Goal: Task Accomplishment & Management: Use online tool/utility

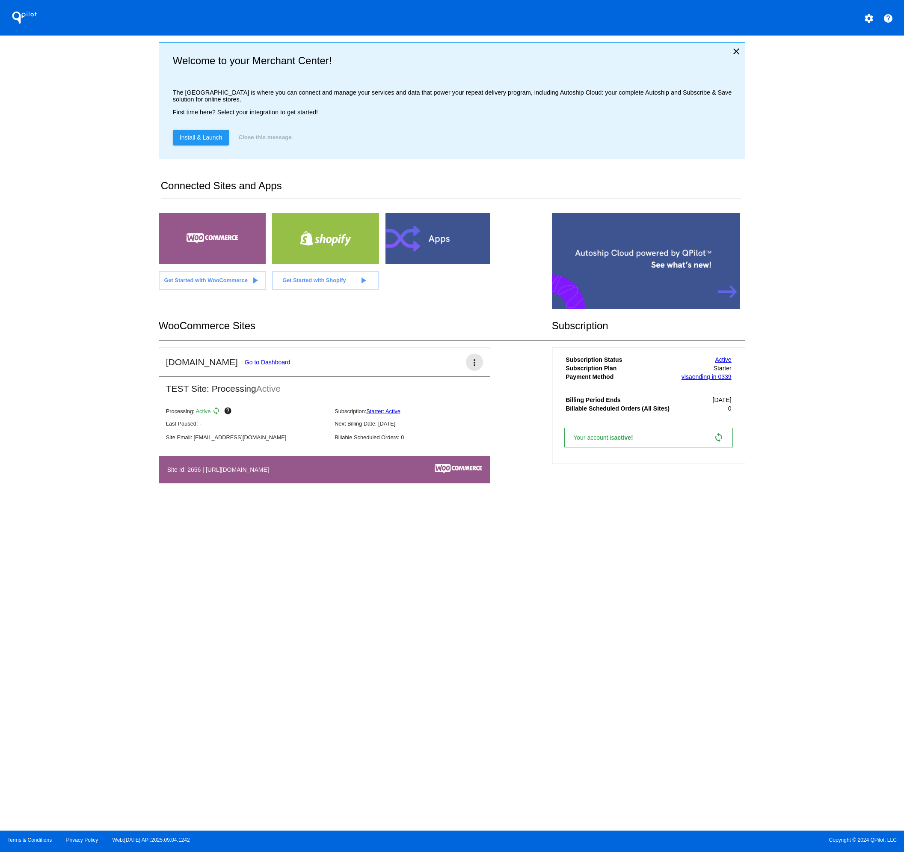
click at [475, 367] on mat-icon "more_vert" at bounding box center [474, 362] width 10 height 10
click at [440, 391] on link "edit edit" at bounding box center [444, 390] width 80 height 21
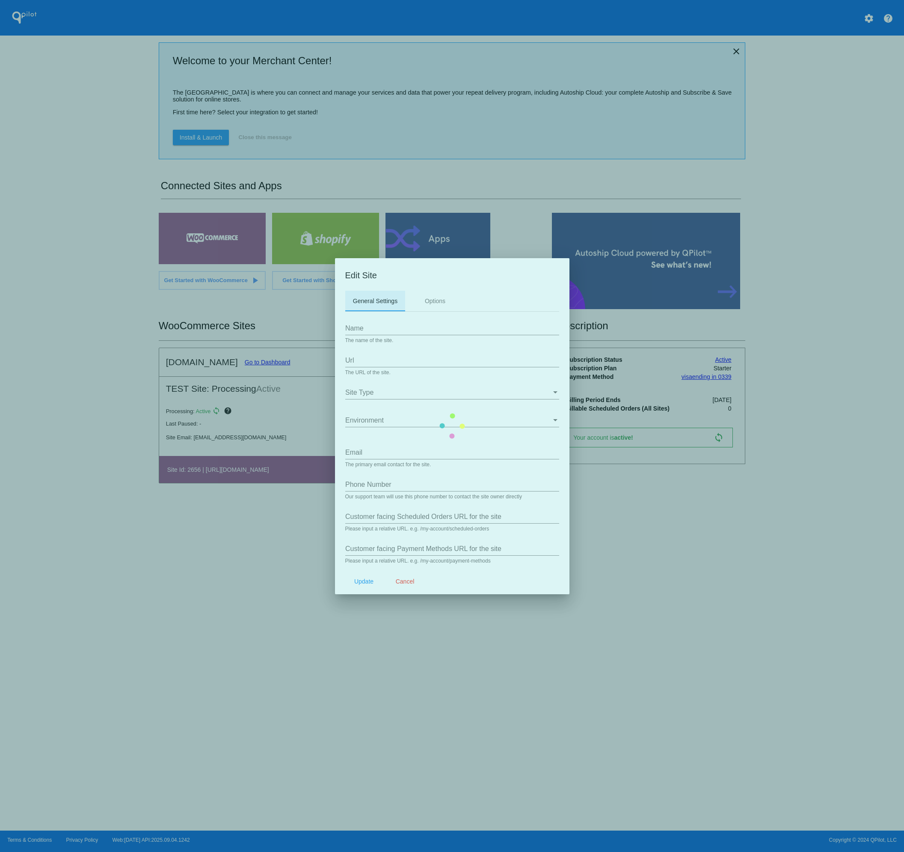
type input "[DOMAIN_NAME]"
type input "[URL][DOMAIN_NAME]"
type input "[EMAIL_ADDRESS][DOMAIN_NAME]"
type input "/my-account/scheduled-orders/"
type input "/my-account/payment-methods/"
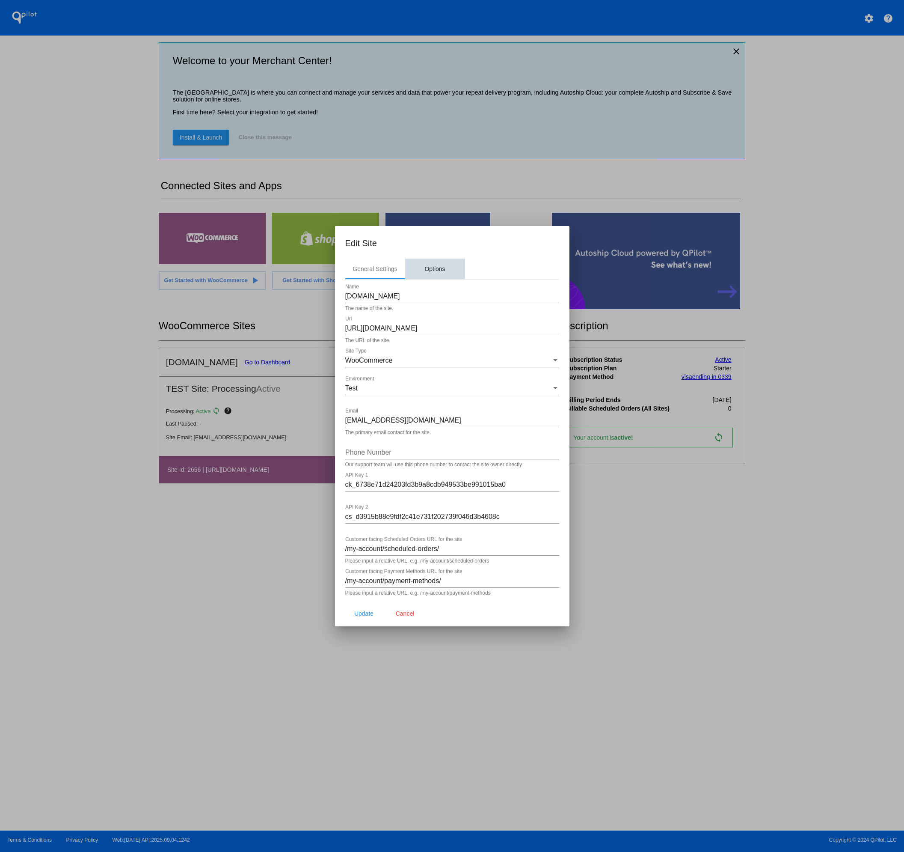
click at [434, 267] on div "Options" at bounding box center [435, 268] width 21 height 7
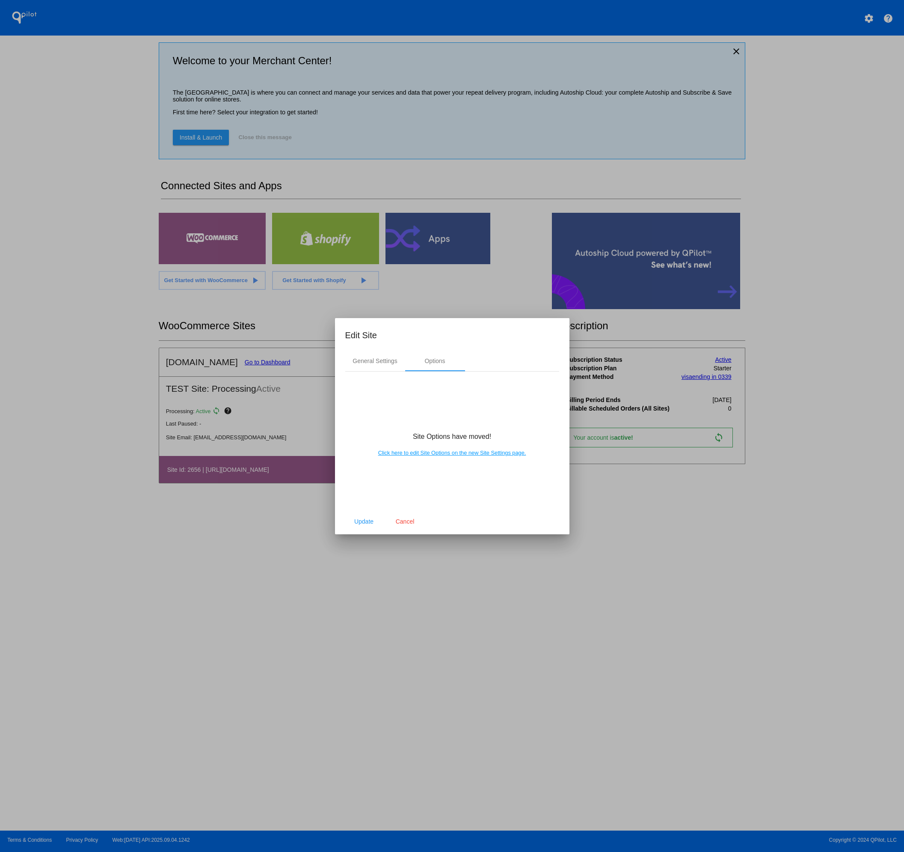
click at [440, 454] on link "Click here to edit Site Options on the new Site Settings page." at bounding box center [452, 452] width 148 height 6
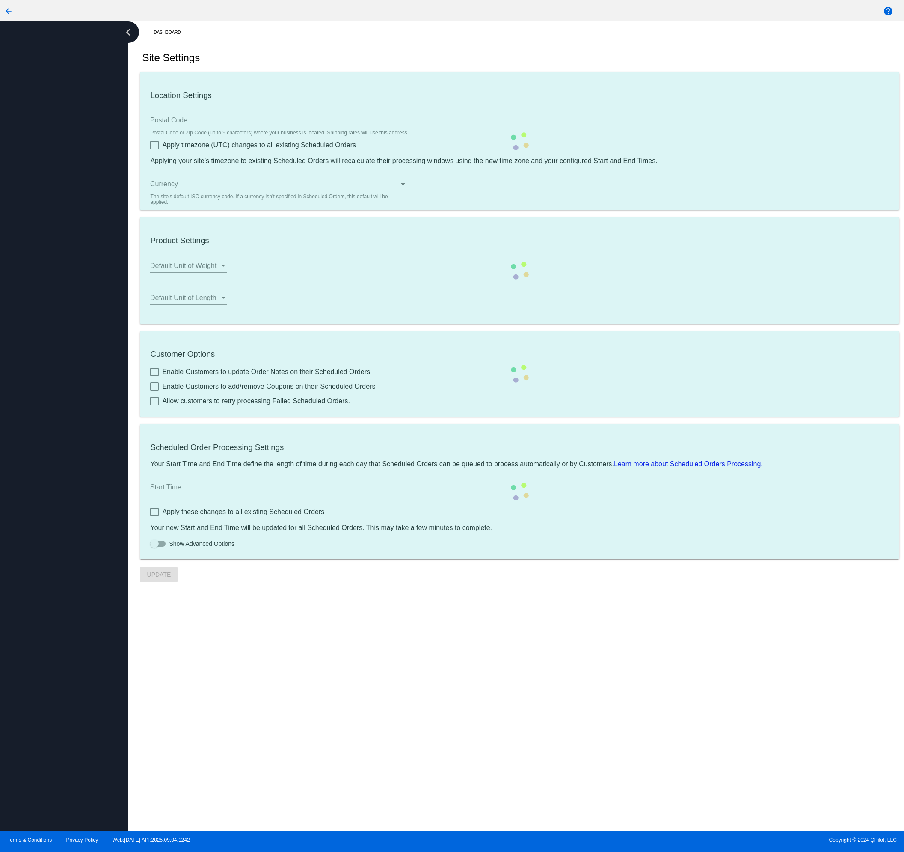
type input "00:00"
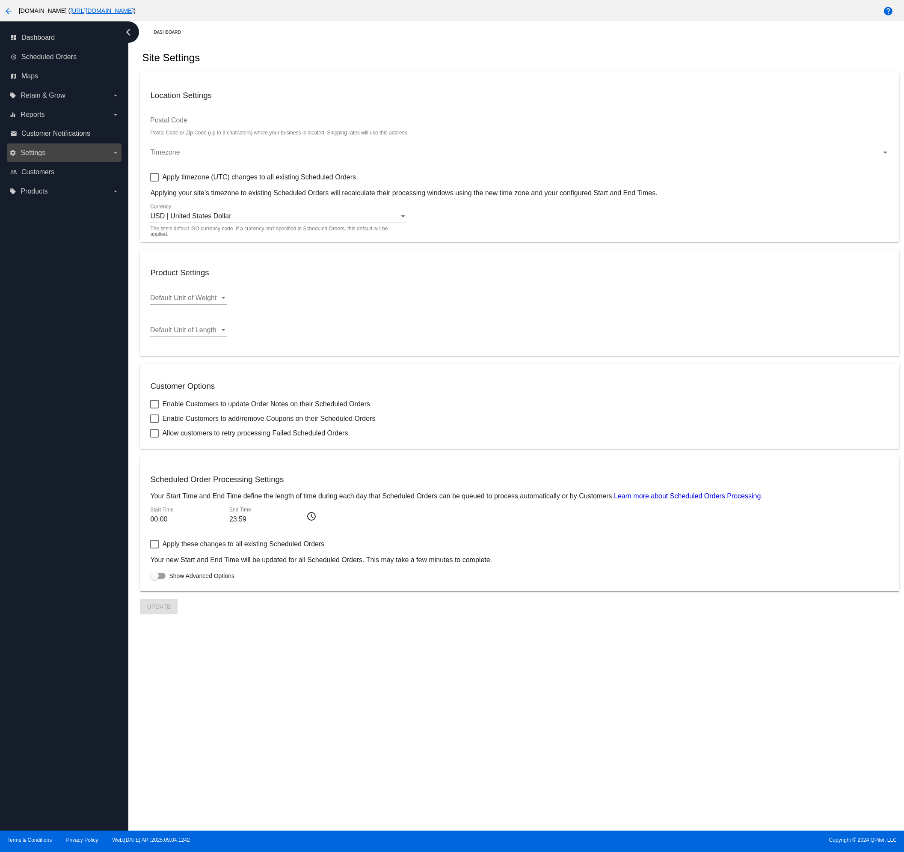
click at [112, 155] on icon "arrow_drop_down" at bounding box center [115, 152] width 7 height 7
click at [0, 0] on input "settings Settings arrow_drop_down" at bounding box center [0, 0] width 0 height 0
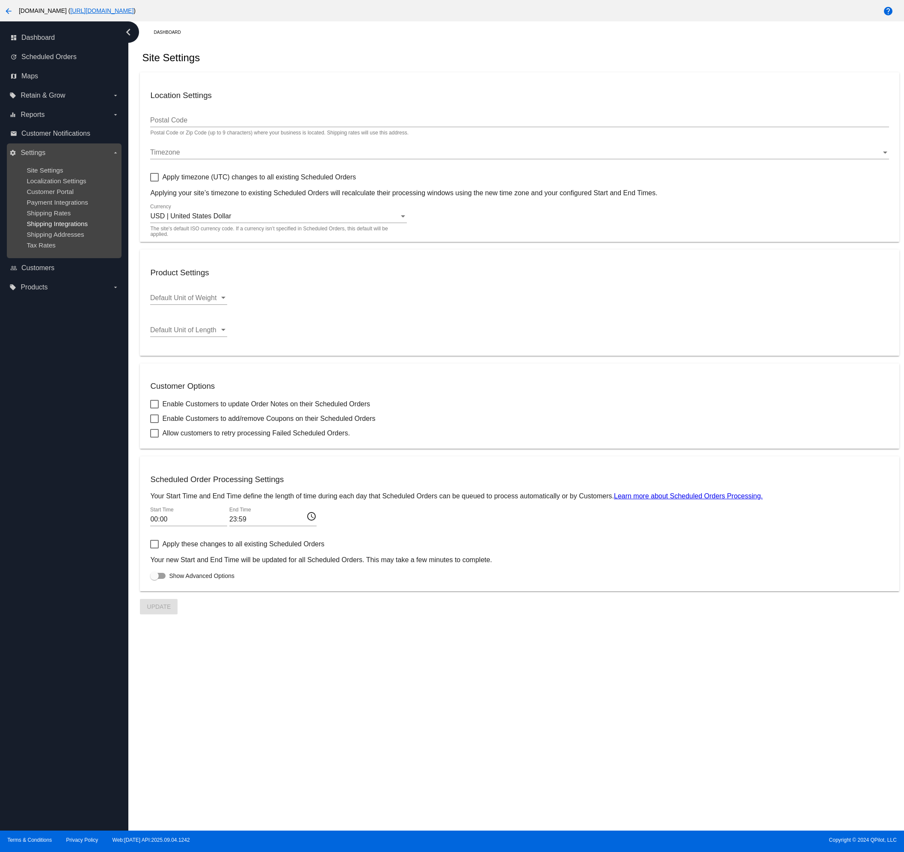
click at [73, 222] on span "Shipping Integrations" at bounding box center [57, 223] width 61 height 7
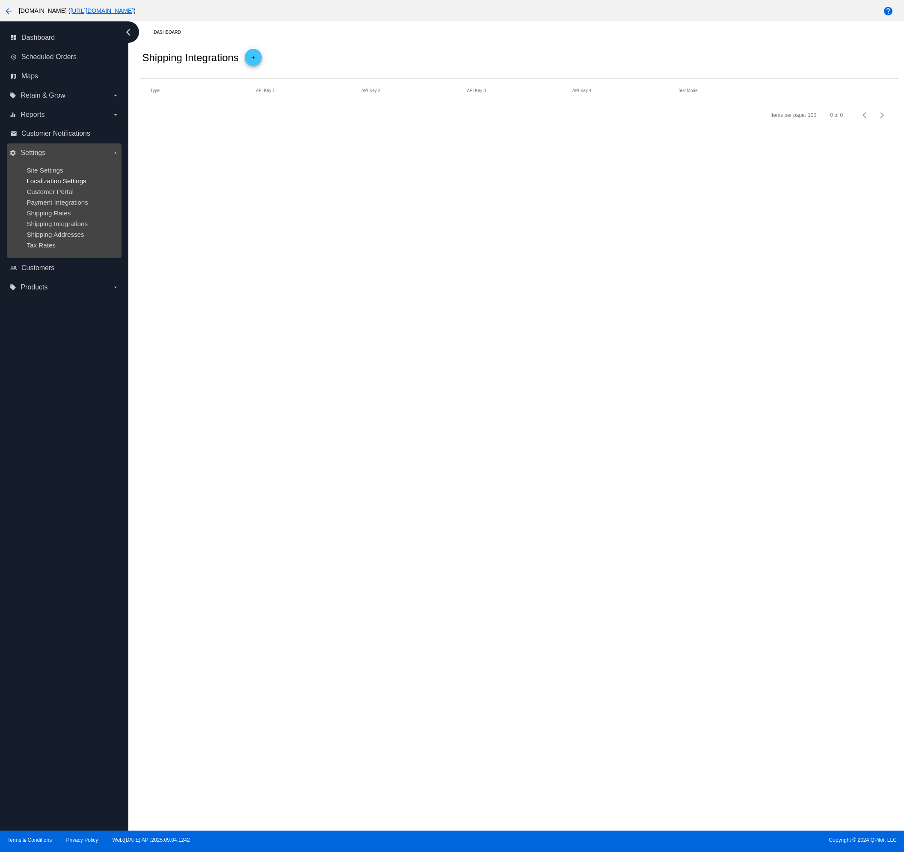
click at [62, 181] on span "Localization Settings" at bounding box center [56, 180] width 59 height 7
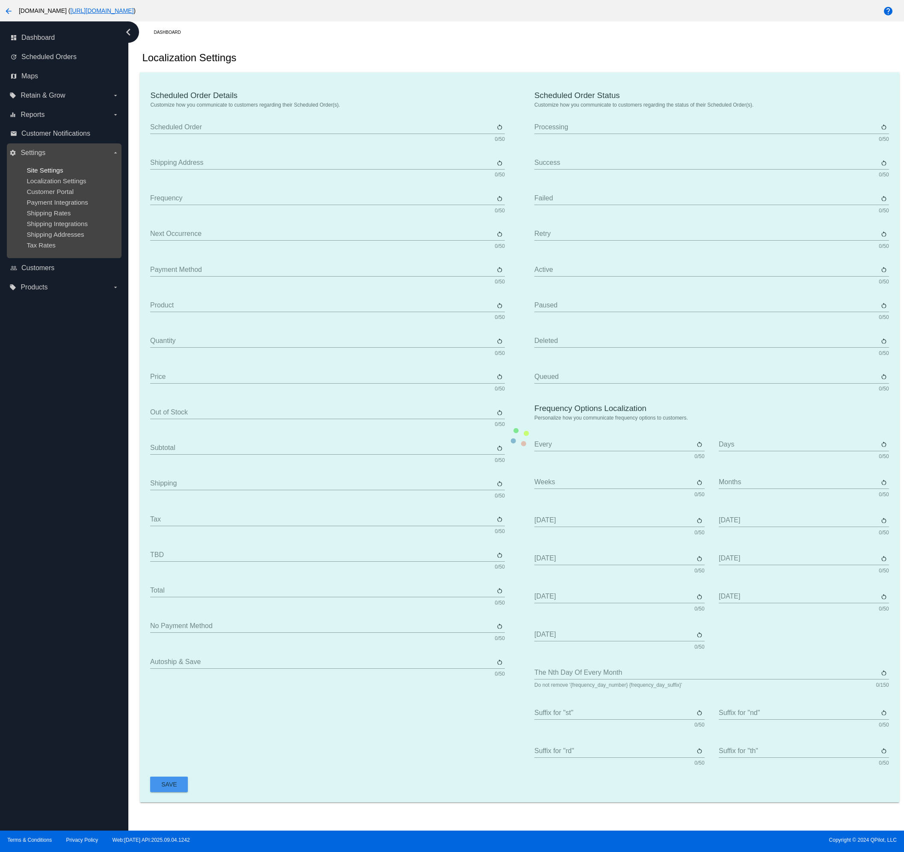
type input "Scheduled Order"
type input "Shipping Address"
type input "Frequency"
type input "Next Occurrence"
type input "Payment Method"
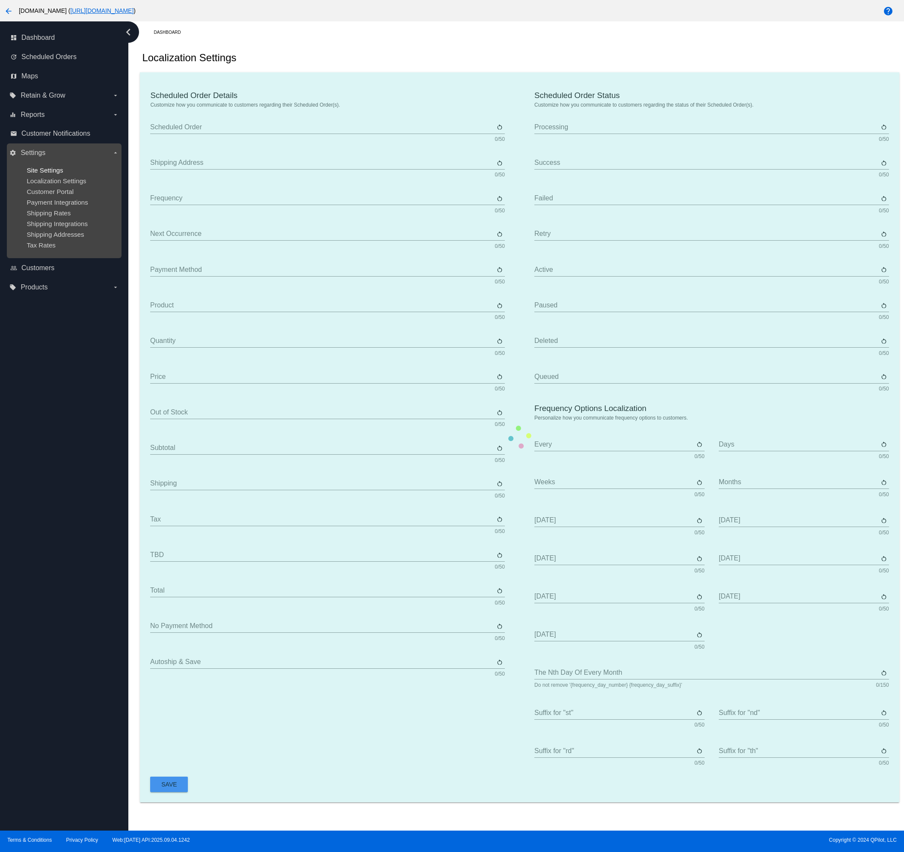
type input "Product"
type input "Quantity"
type input "Price"
type input "Out of stock"
type input "Subtotal"
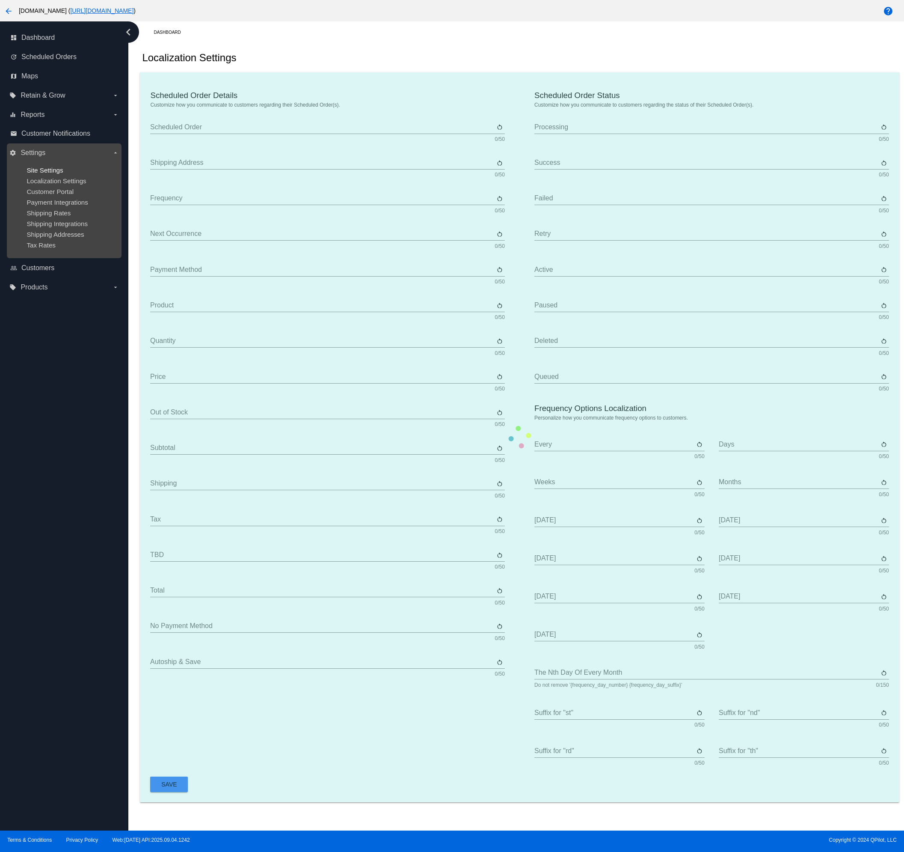
type input "Shipping"
type input "Tax"
type input "TBD"
type input "Total"
type input "No Payment Method"
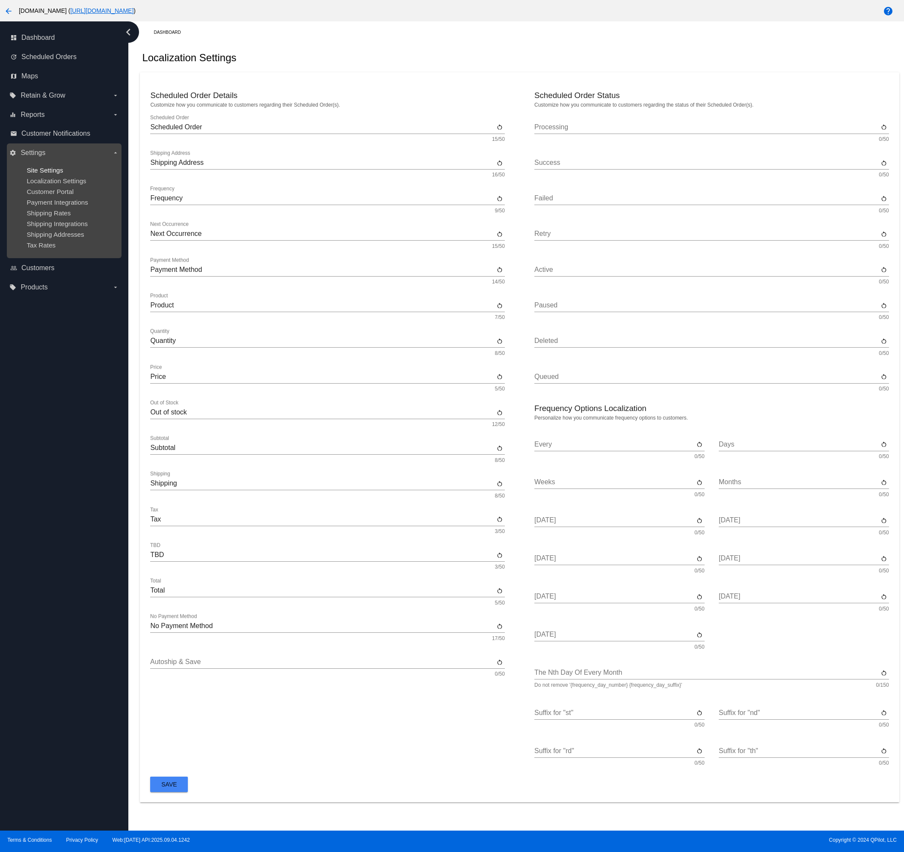
click at [54, 167] on span "Site Settings" at bounding box center [45, 169] width 36 height 7
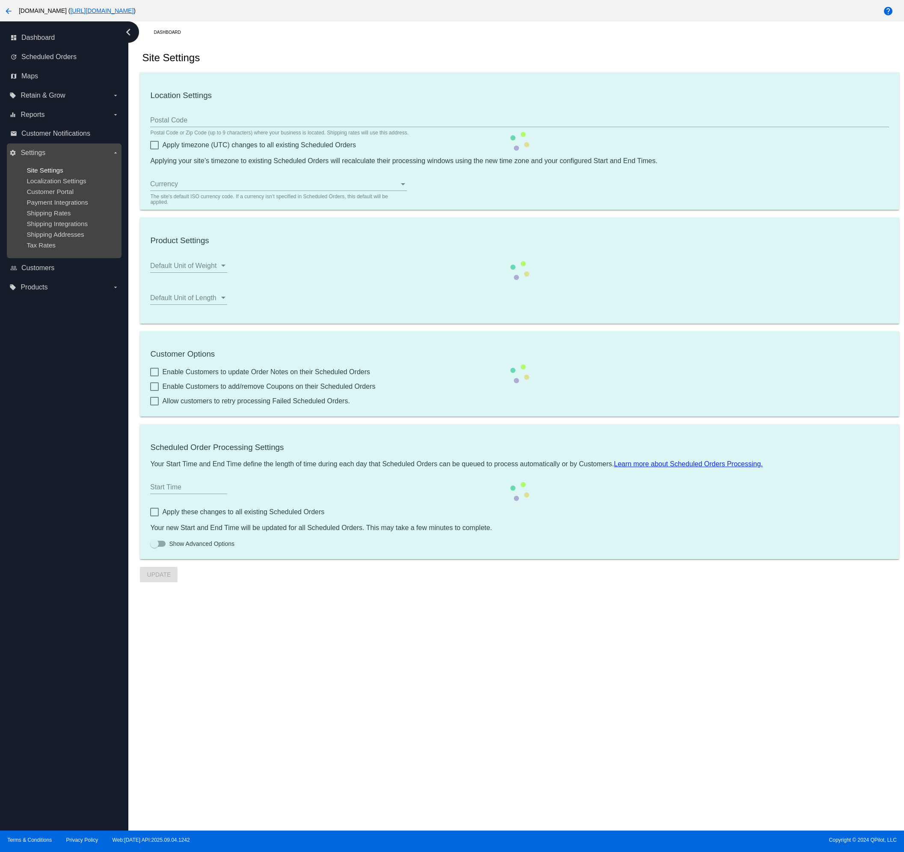
type input "00:00"
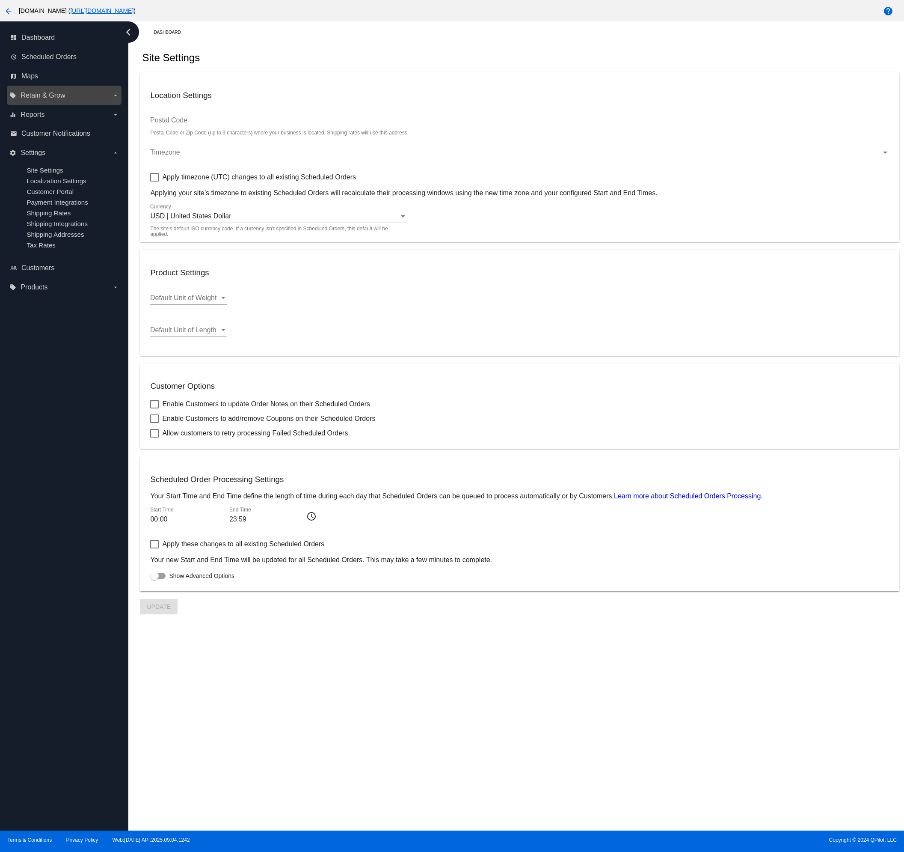
click at [115, 95] on icon "arrow_drop_down" at bounding box center [115, 95] width 7 height 7
click at [0, 0] on input "local_offer Retain & Grow arrow_drop_down" at bounding box center [0, 0] width 0 height 0
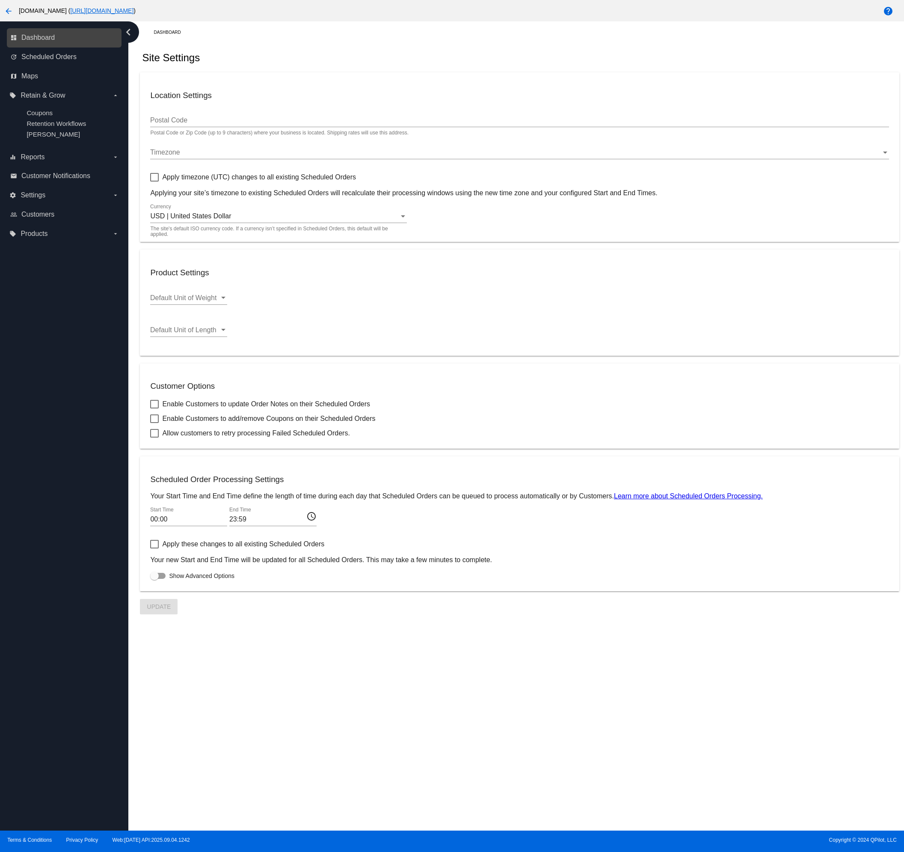
click at [58, 39] on link "dashboard Dashboard" at bounding box center [64, 38] width 109 height 14
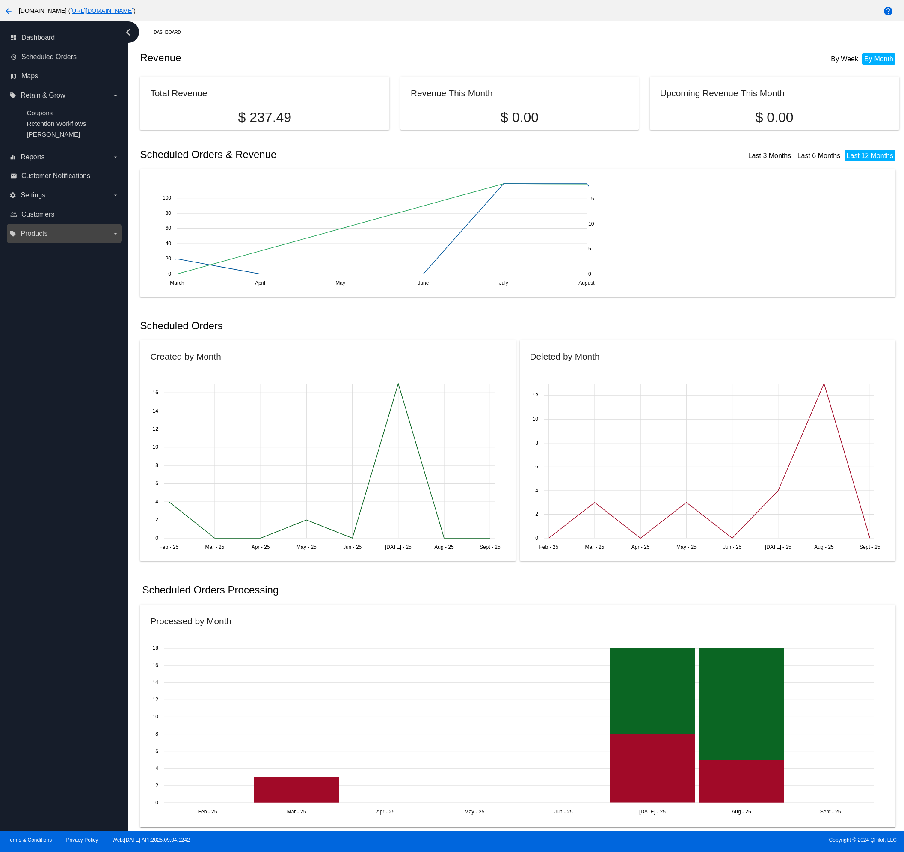
click at [107, 239] on label "local_offer Products arrow_drop_down" at bounding box center [63, 234] width 109 height 14
click at [0, 0] on input "local_offer Products arrow_drop_down" at bounding box center [0, 0] width 0 height 0
click at [114, 157] on label "settings Settings arrow_drop_down" at bounding box center [63, 153] width 109 height 14
click at [0, 0] on input "settings Settings arrow_drop_down" at bounding box center [0, 0] width 0 height 0
click at [11, 9] on mat-icon "arrow_back" at bounding box center [8, 11] width 10 height 10
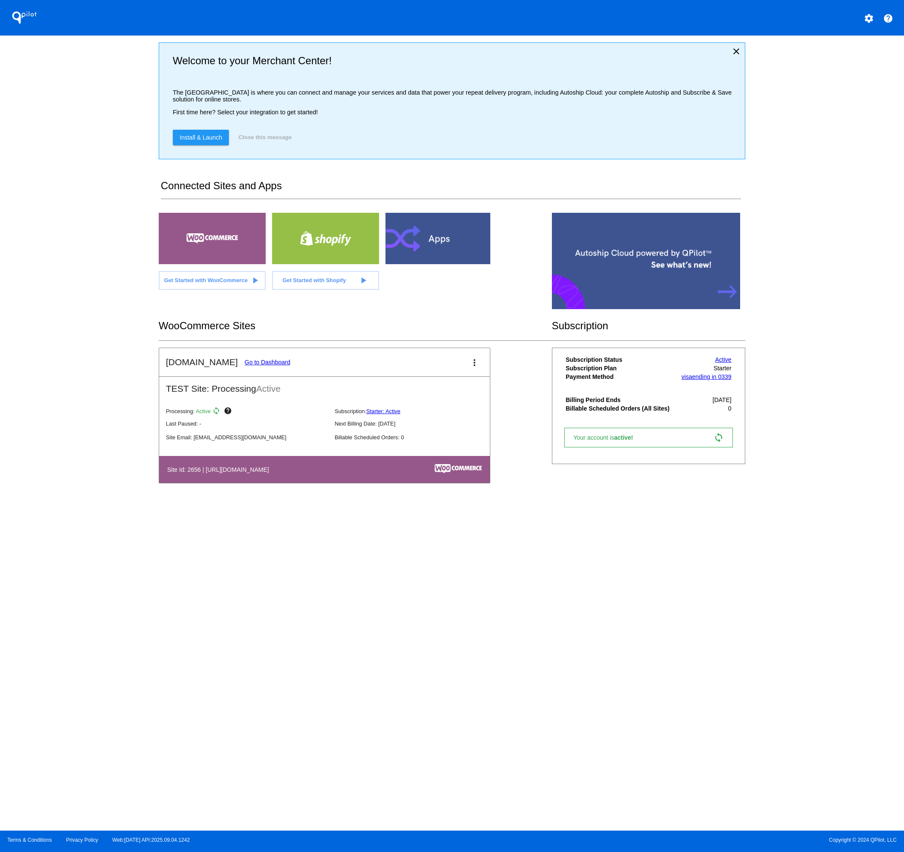
click at [223, 440] on p "Site Email: [EMAIL_ADDRESS][DOMAIN_NAME]" at bounding box center [247, 437] width 162 height 6
click at [194, 473] on h4 "Site Id: 2656 | [URL][DOMAIN_NAME]" at bounding box center [220, 469] width 106 height 7
click at [199, 473] on h4 "Site Id: 2656 | [URL][DOMAIN_NAME]" at bounding box center [220, 469] width 106 height 7
click at [196, 472] on h4 "Site Id: 2656 | [URL][DOMAIN_NAME]" at bounding box center [220, 469] width 106 height 7
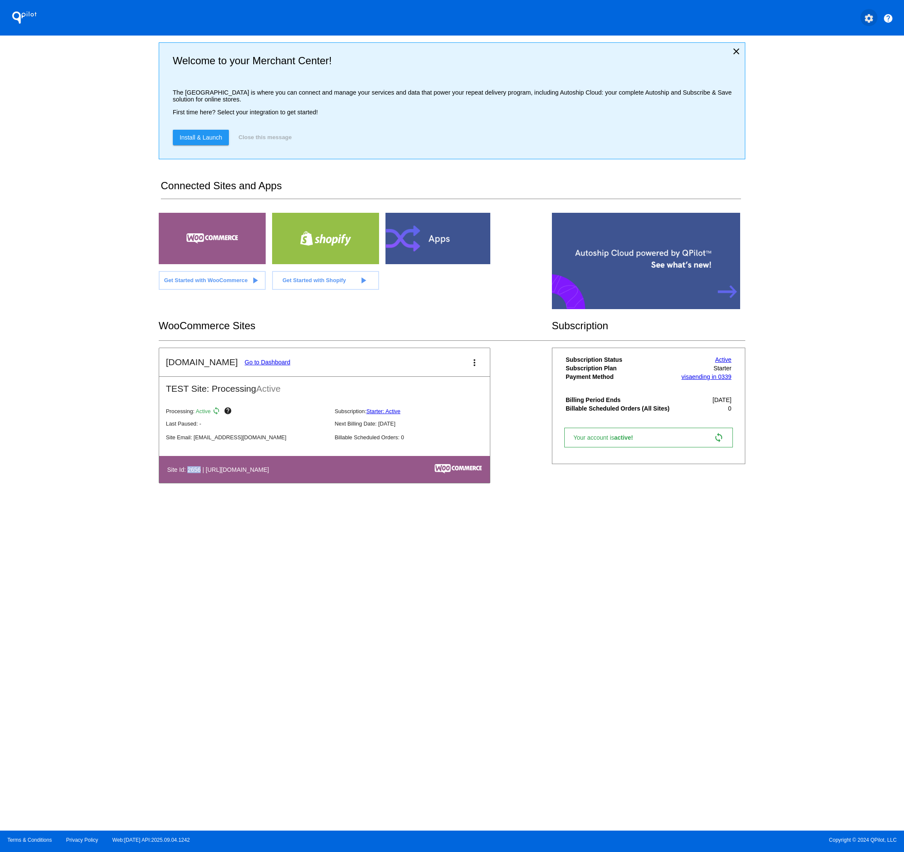
click at [870, 18] on mat-icon "settings" at bounding box center [869, 18] width 10 height 10
click at [640, 393] on div at bounding box center [452, 426] width 904 height 852
click at [394, 412] on link "Starter: Active" at bounding box center [383, 411] width 34 height 6
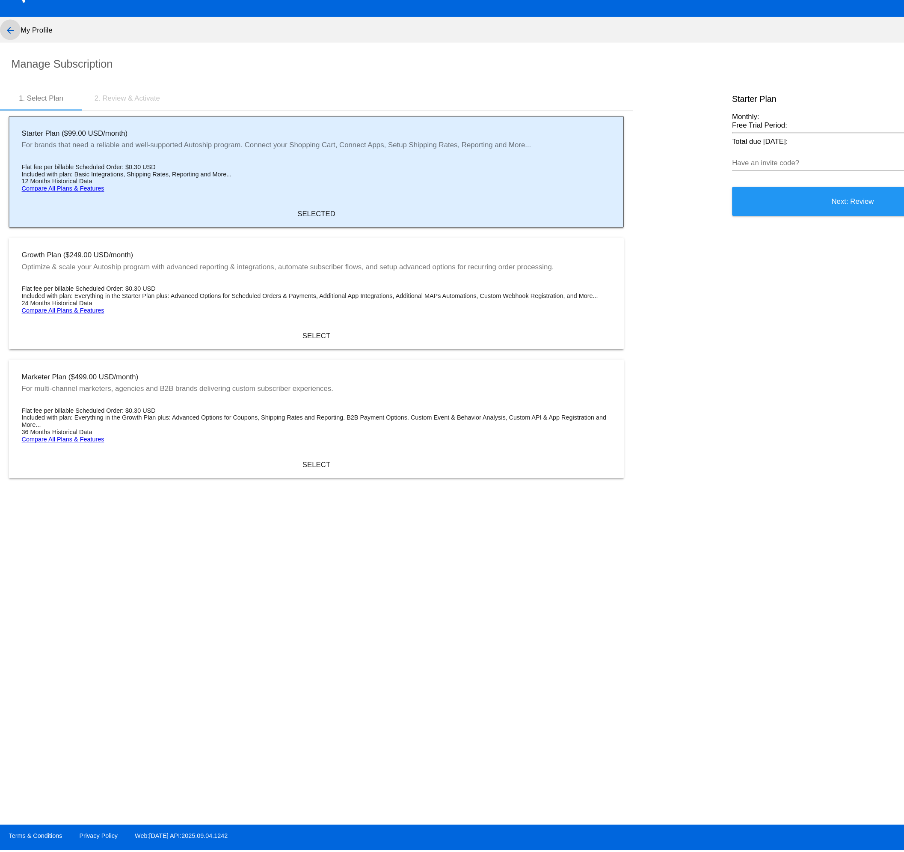
click at [7, 45] on mat-icon "arrow_back" at bounding box center [8, 47] width 10 height 10
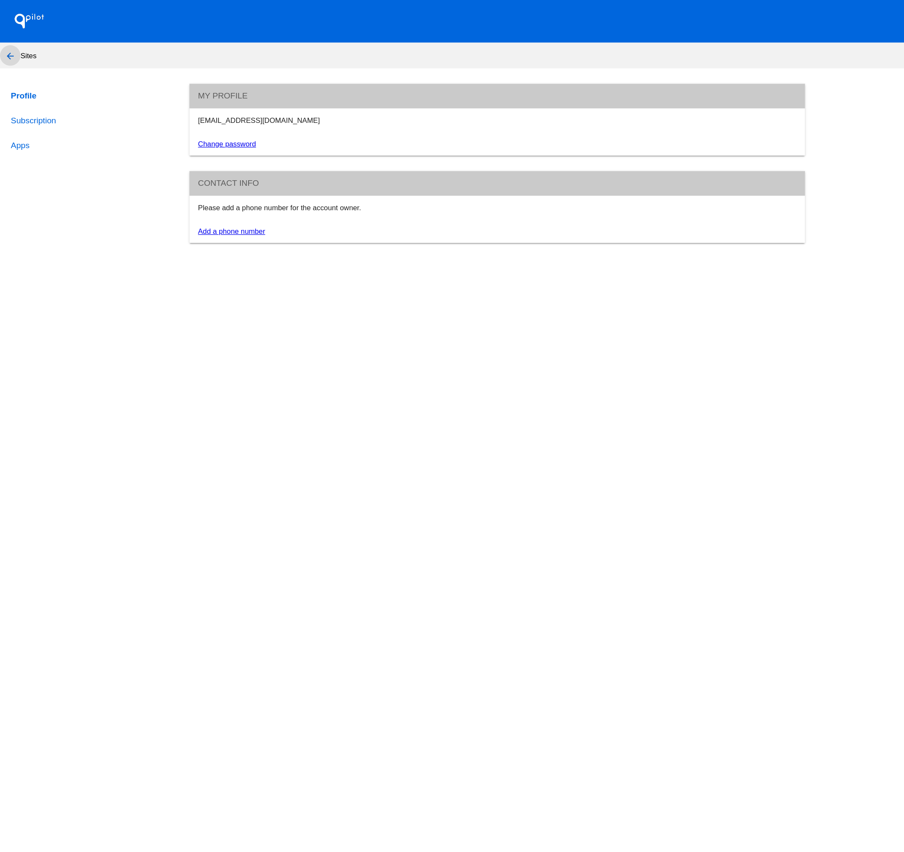
click at [14, 45] on button "arrow_back" at bounding box center [8, 46] width 17 height 17
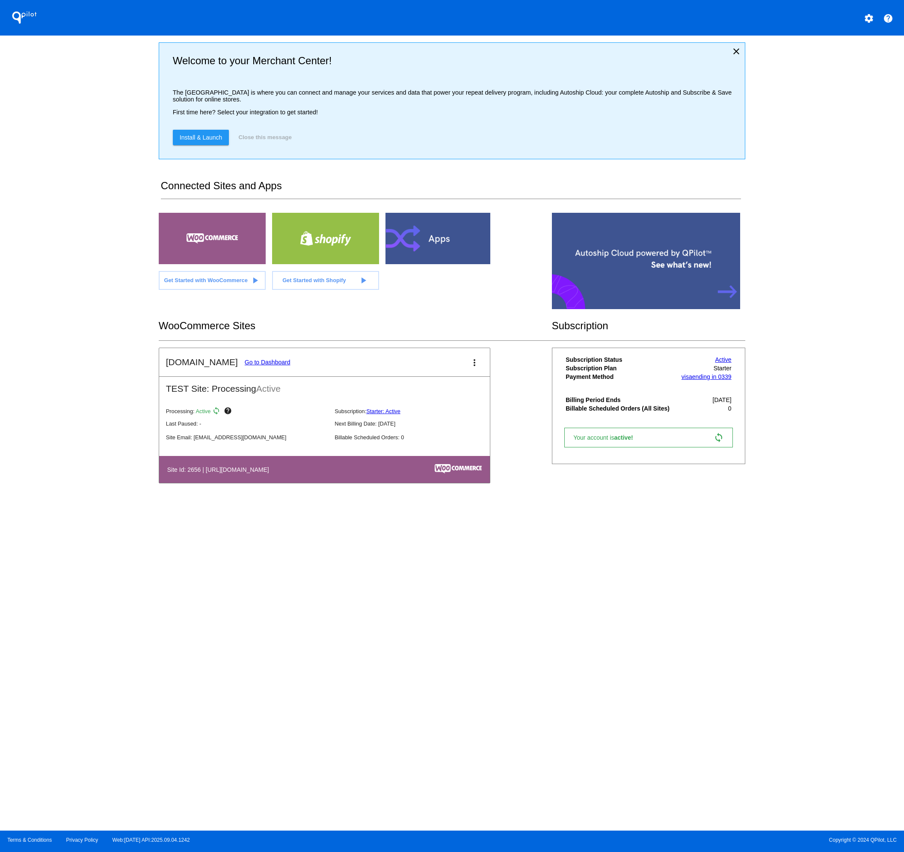
click at [214, 244] on div at bounding box center [212, 238] width 107 height 51
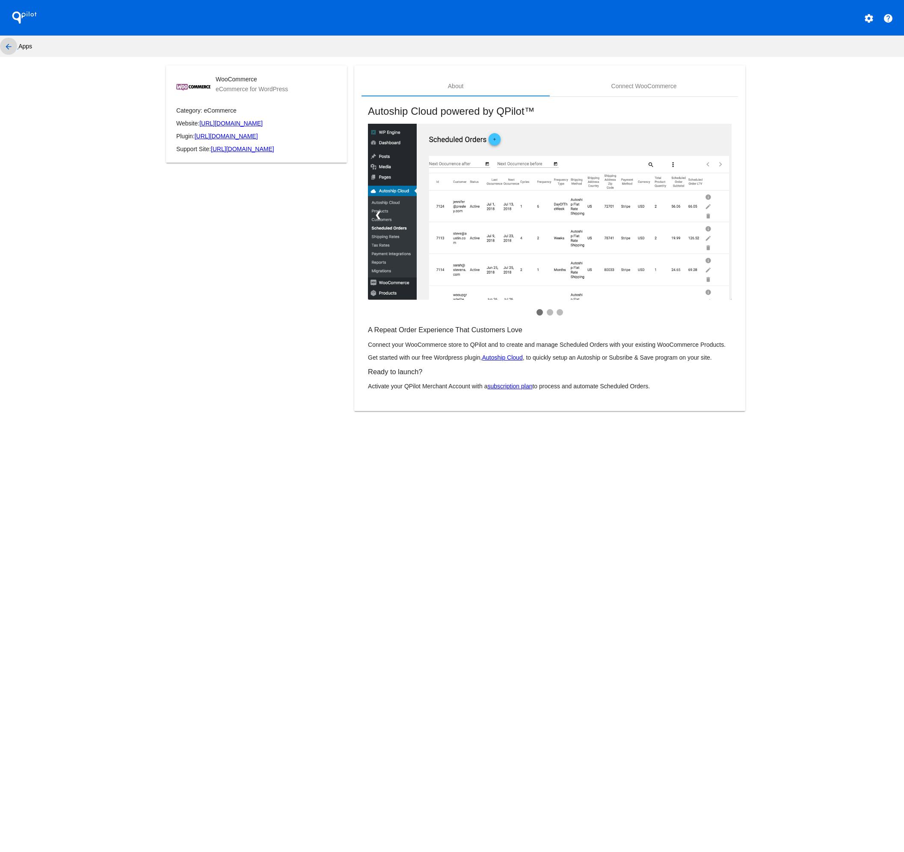
click at [9, 45] on mat-icon "arrow_back" at bounding box center [8, 47] width 10 height 10
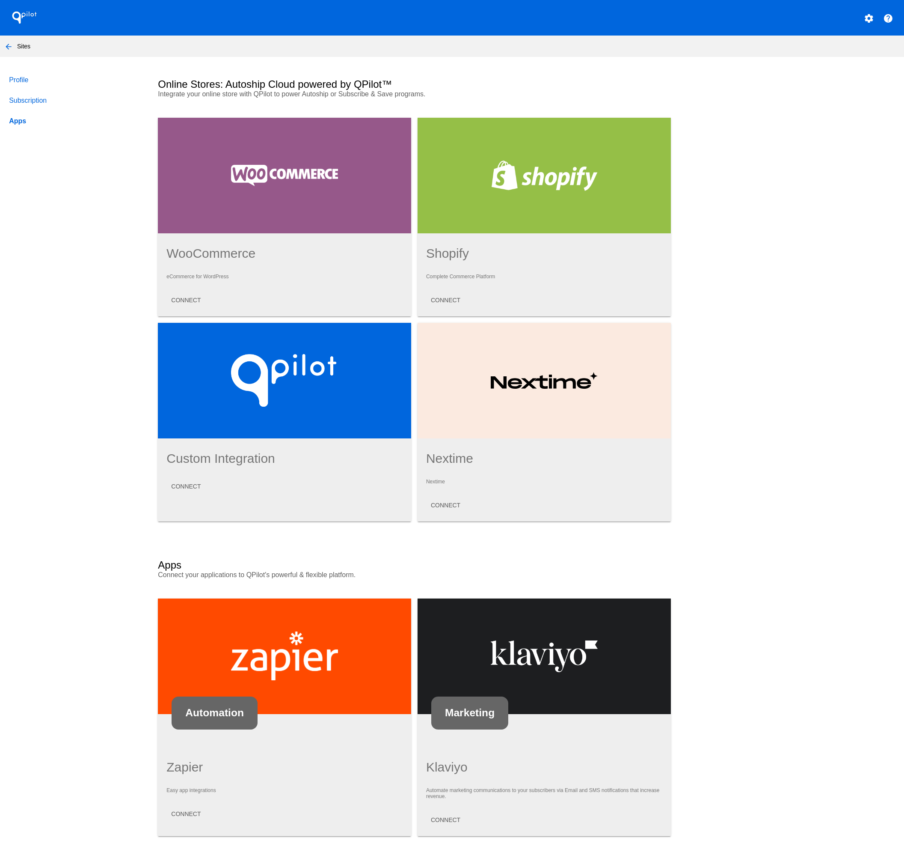
scroll to position [36, 0]
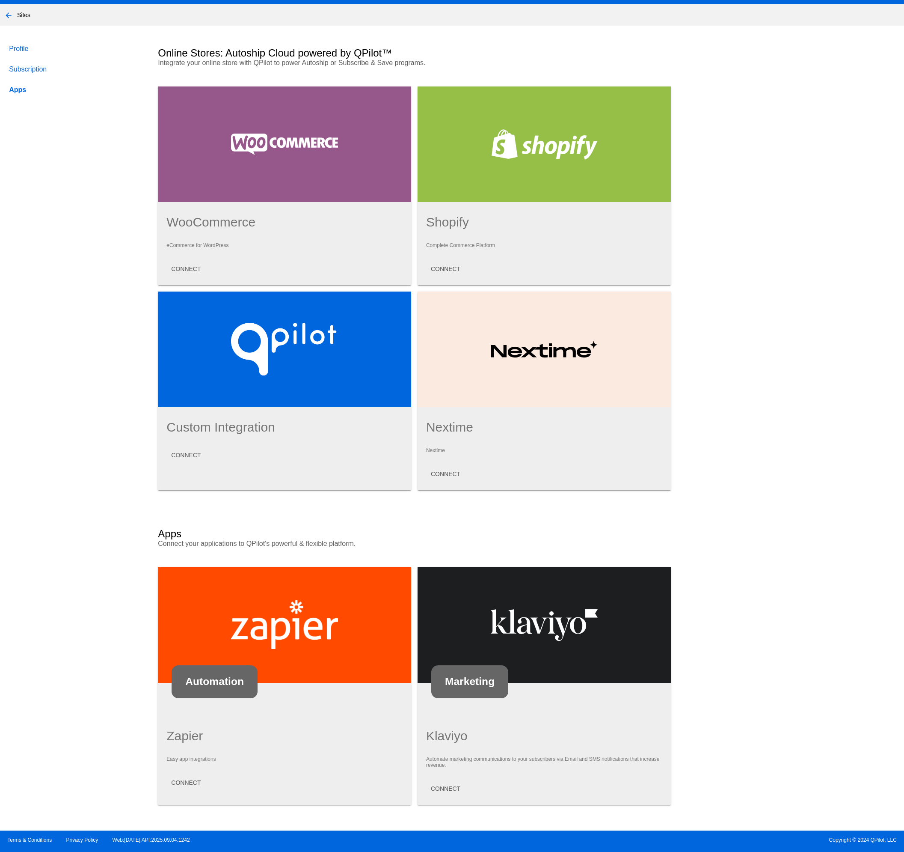
click at [11, 11] on mat-icon "arrow_back" at bounding box center [8, 15] width 10 height 10
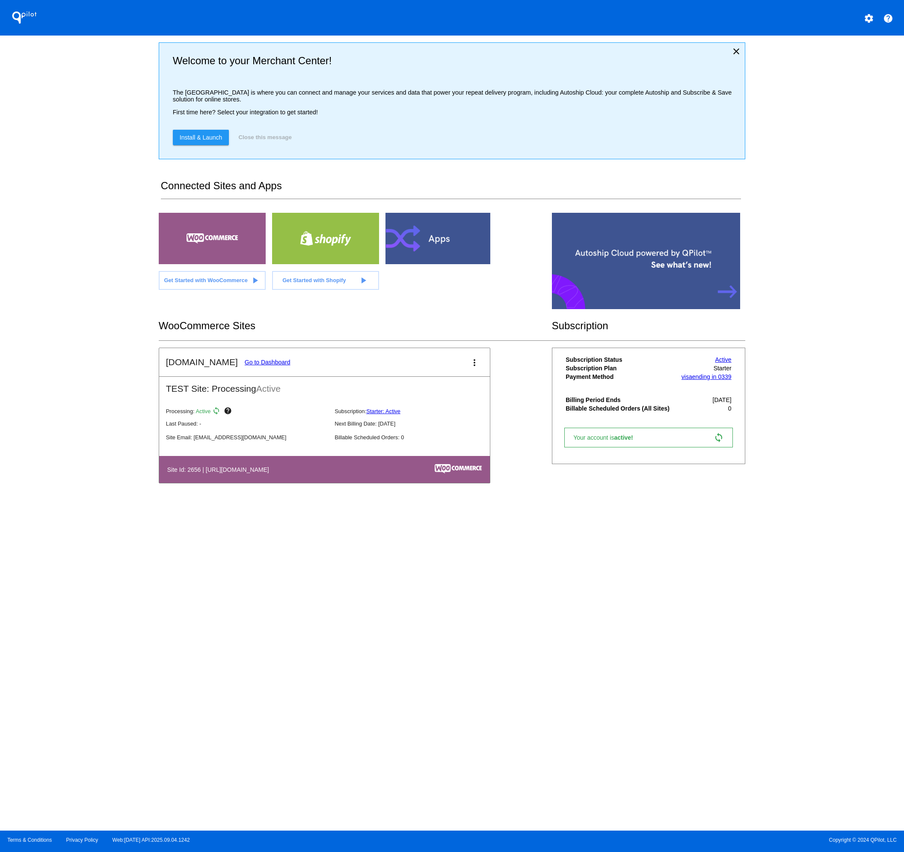
click at [215, 414] on mat-icon "sync" at bounding box center [217, 412] width 10 height 10
click at [475, 365] on mat-icon "more_vert" at bounding box center [474, 362] width 10 height 10
click at [429, 389] on span "edit" at bounding box center [434, 389] width 11 height 7
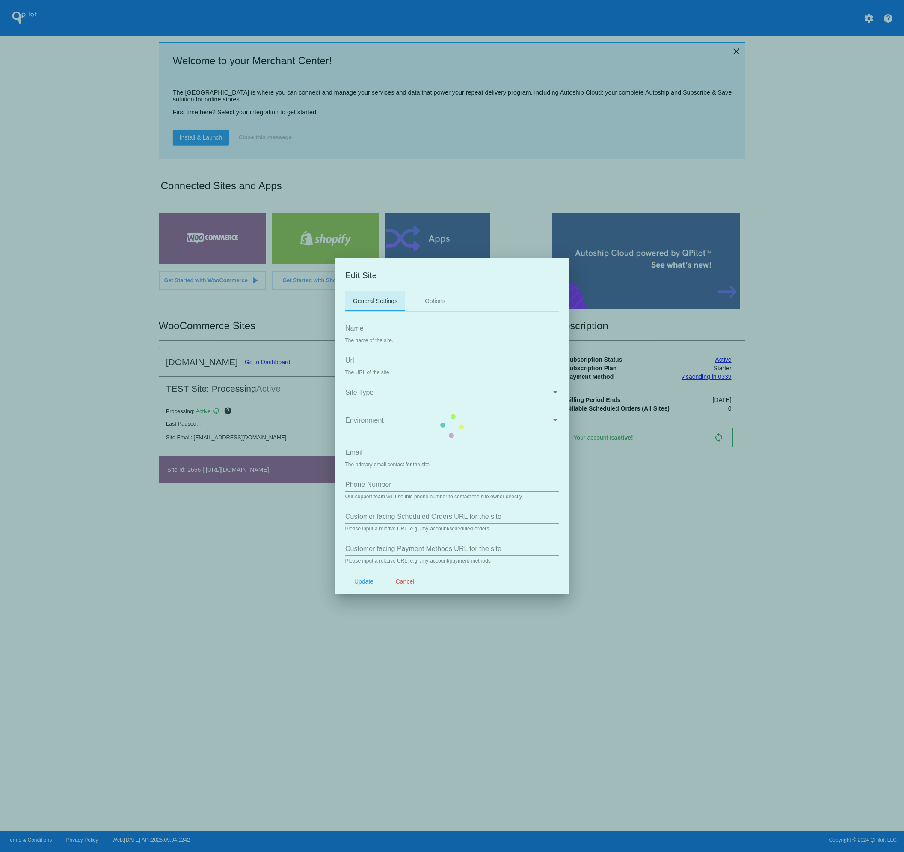
type input "[DOMAIN_NAME]"
type input "[URL][DOMAIN_NAME]"
type input "[EMAIL_ADDRESS][DOMAIN_NAME]"
type input "/my-account/scheduled-orders/"
type input "/my-account/payment-methods/"
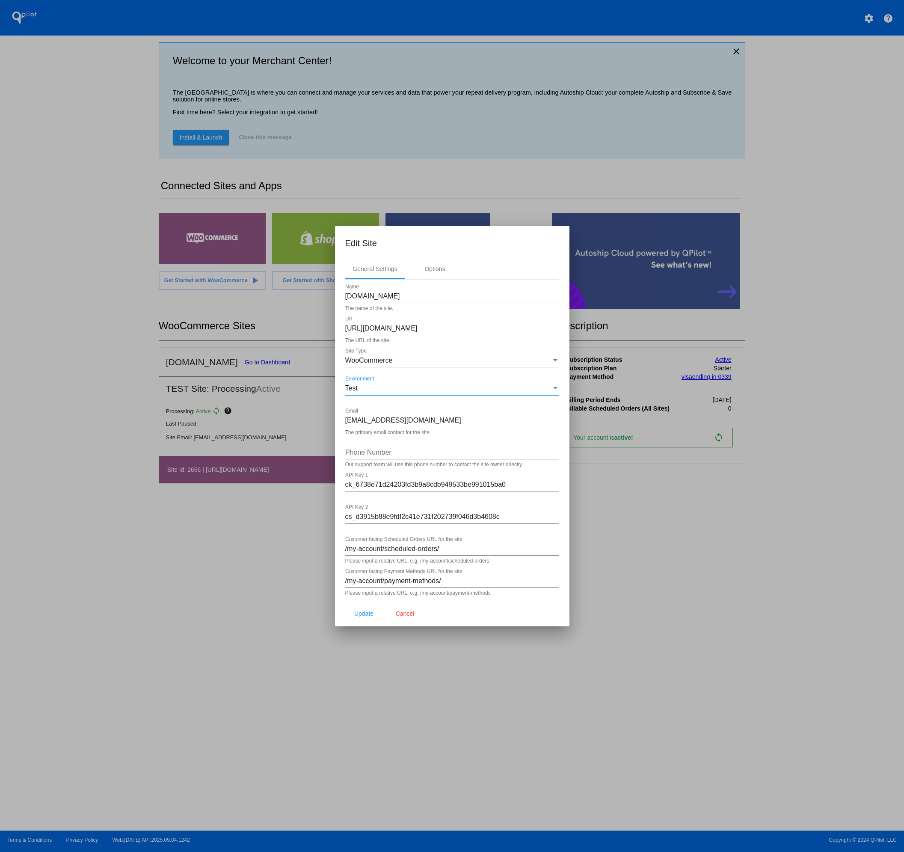
click at [406, 386] on div "Test" at bounding box center [448, 388] width 206 height 8
click at [451, 426] on div at bounding box center [452, 426] width 904 height 852
click at [436, 271] on div "Options" at bounding box center [435, 268] width 21 height 7
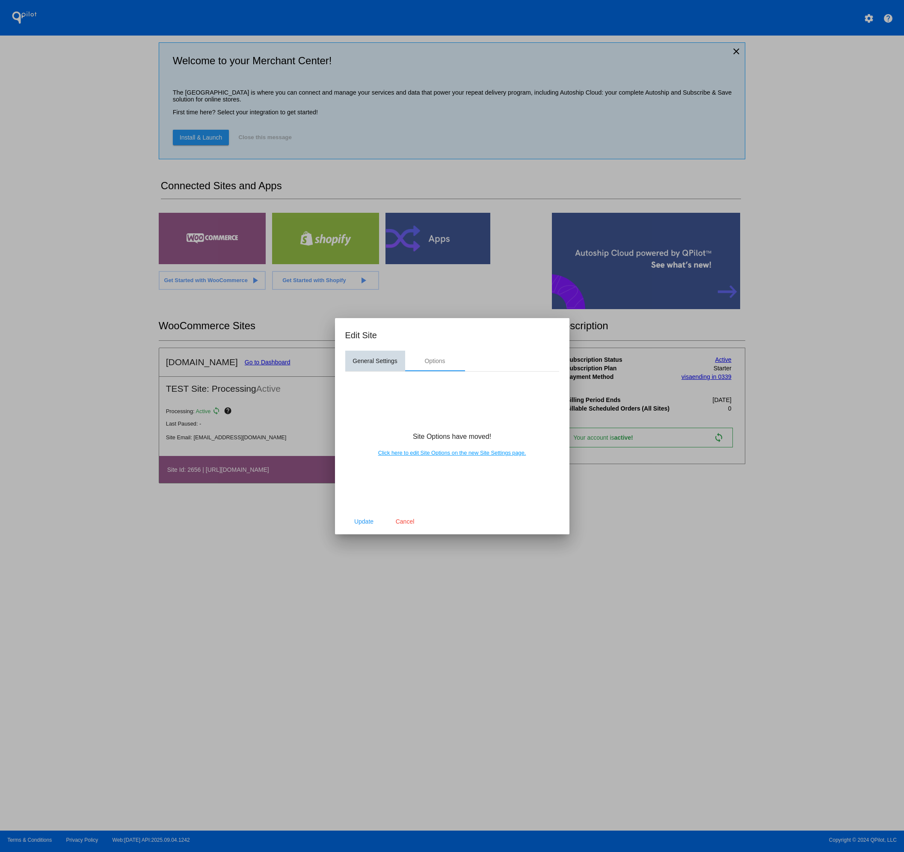
click at [382, 360] on div "General Settings" at bounding box center [375, 360] width 45 height 7
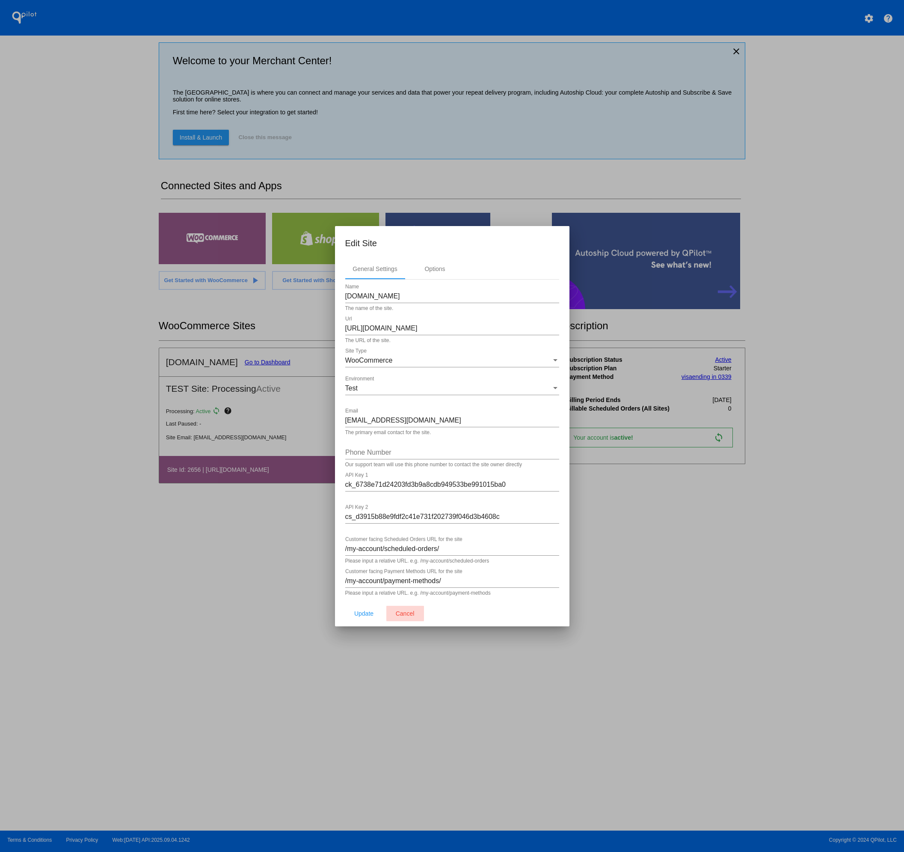
click at [408, 613] on span "Cancel" at bounding box center [405, 613] width 19 height 7
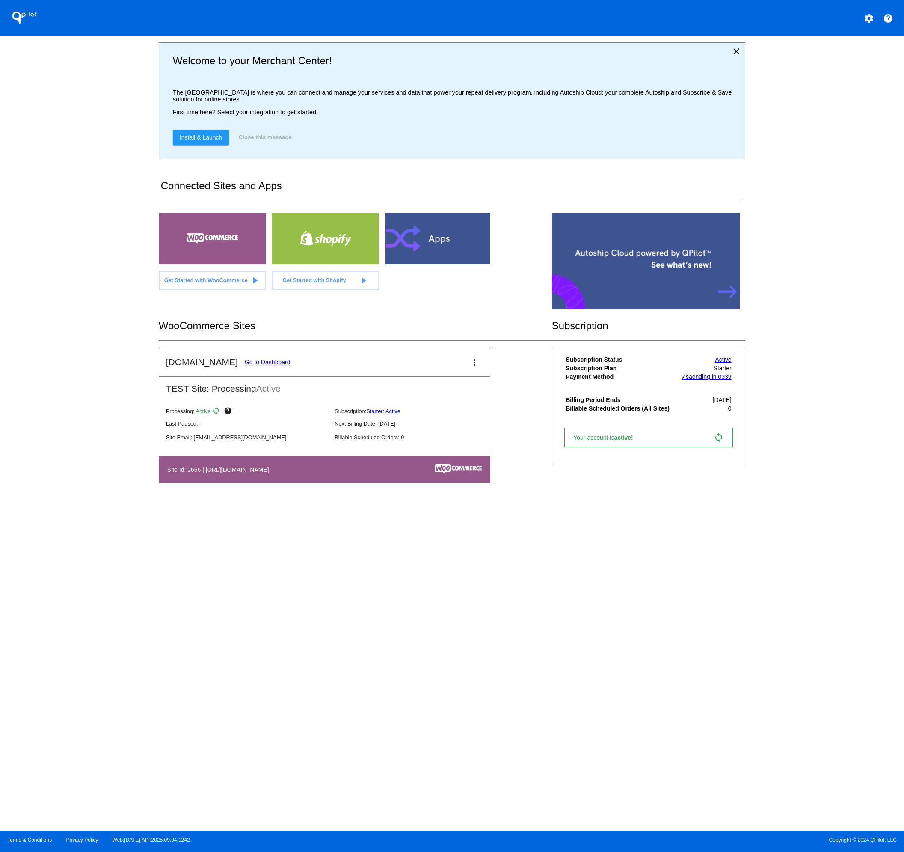
click at [245, 365] on link "Go to Dashboard" at bounding box center [268, 362] width 46 height 7
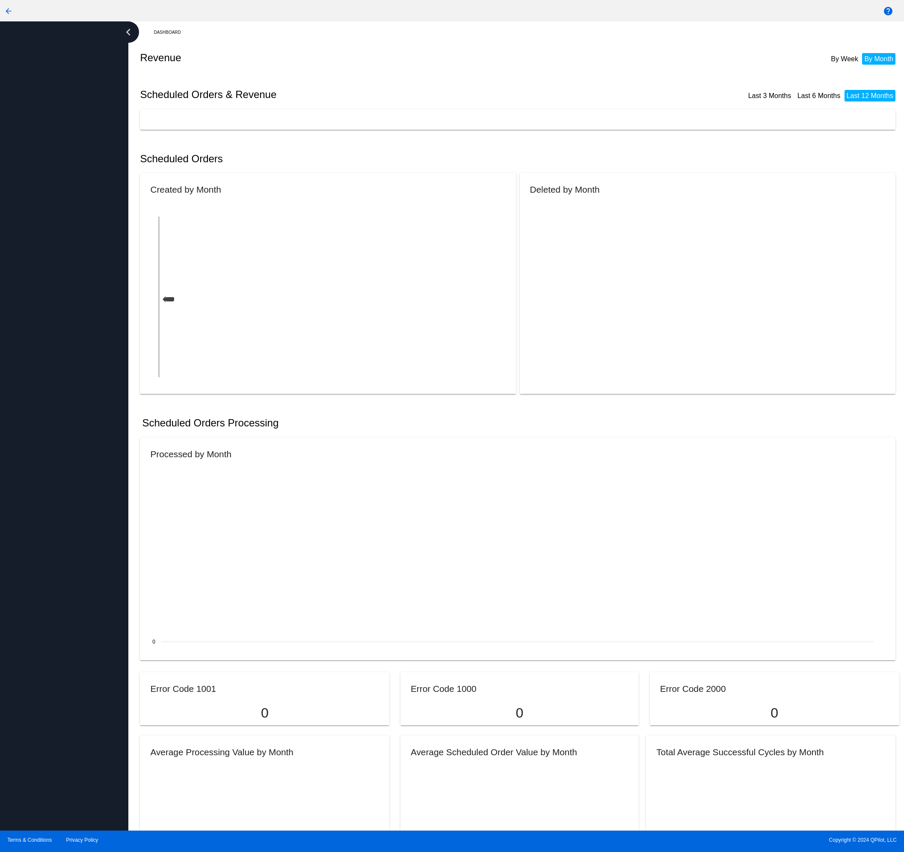
scroll to position [2, 0]
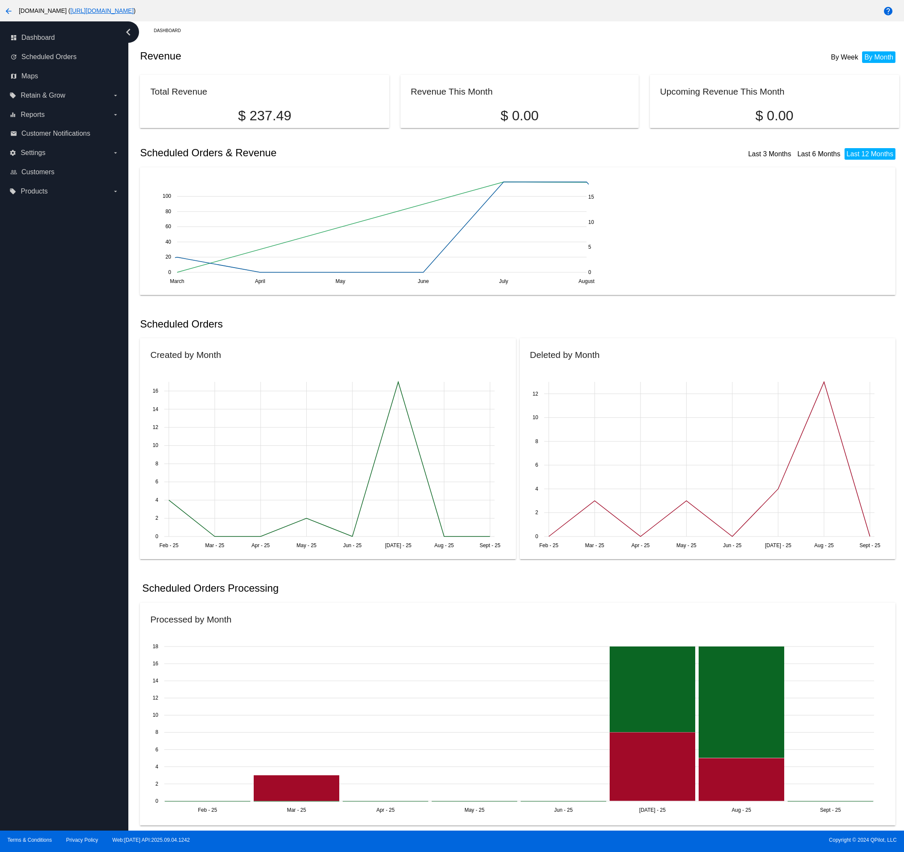
click at [74, 10] on link "[URL][DOMAIN_NAME]" at bounding box center [101, 10] width 63 height 7
click at [8, 10] on mat-icon "arrow_back" at bounding box center [8, 11] width 10 height 10
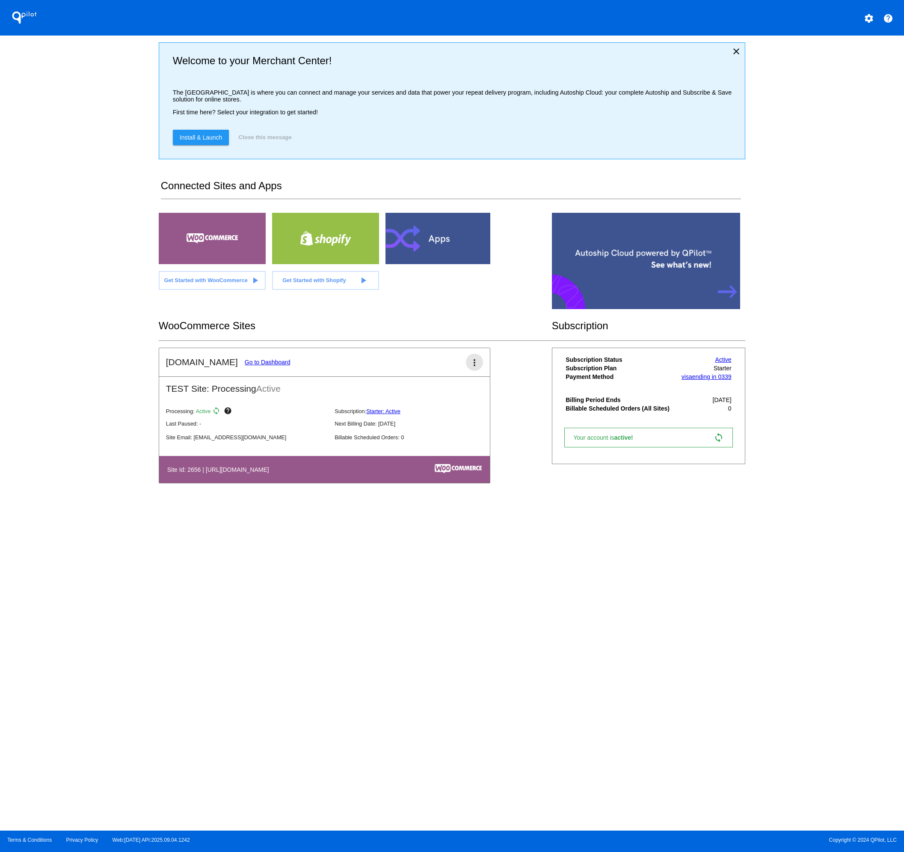
click at [474, 365] on mat-icon "more_vert" at bounding box center [474, 362] width 10 height 10
click at [446, 391] on link "edit edit" at bounding box center [444, 390] width 80 height 21
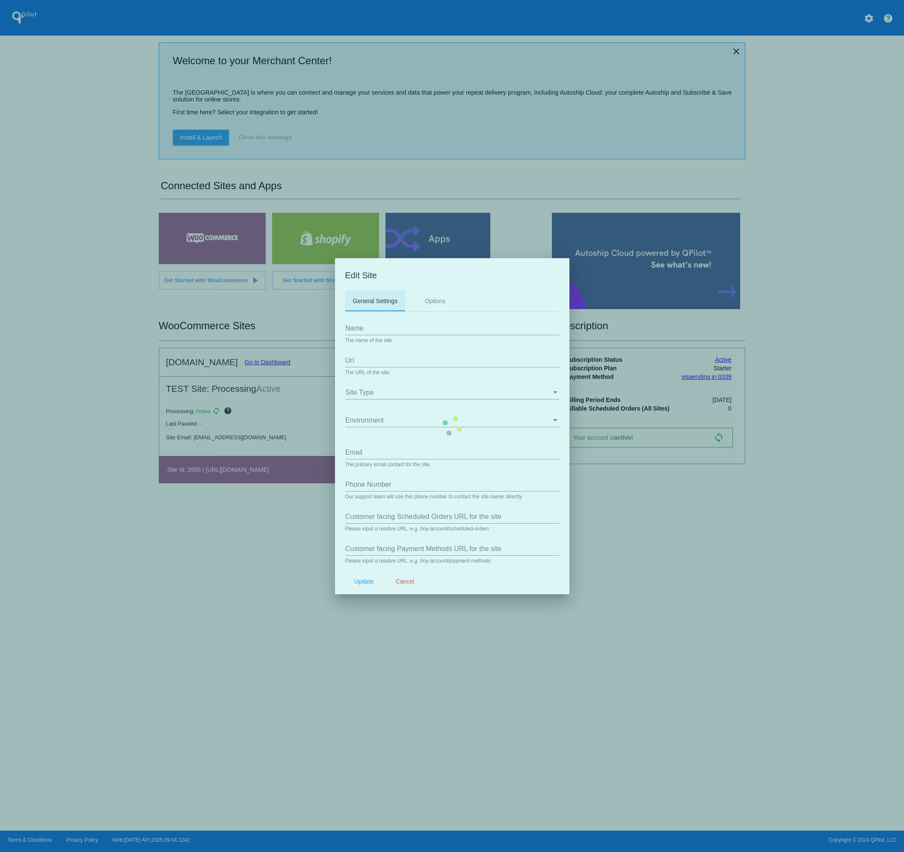
type input "[DOMAIN_NAME]"
type input "[URL][DOMAIN_NAME]"
type input "[EMAIL_ADDRESS][DOMAIN_NAME]"
type input "/my-account/scheduled-orders/"
type input "/my-account/payment-methods/"
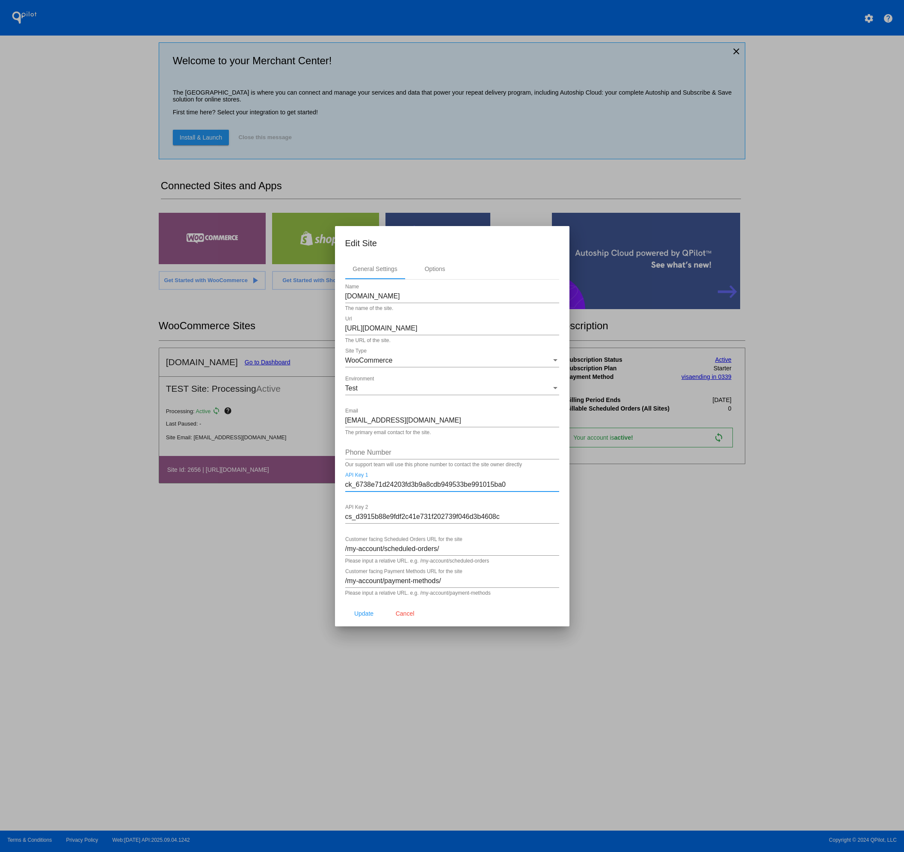
drag, startPoint x: 514, startPoint y: 483, endPoint x: 303, endPoint y: 486, distance: 211.0
click at [304, 487] on div "Edit Site General Settings Options [DOMAIN_NAME] Name The name of the site. [UR…" at bounding box center [452, 426] width 904 height 852
drag, startPoint x: 507, startPoint y: 515, endPoint x: 329, endPoint y: 518, distance: 177.6
click at [329, 518] on div "Edit Site General Settings Options [DOMAIN_NAME] Name The name of the site. [UR…" at bounding box center [452, 426] width 904 height 852
click at [510, 483] on input "ck_6738e71d24203fd3b9a8cdb949533be991015ba0" at bounding box center [452, 485] width 214 height 8
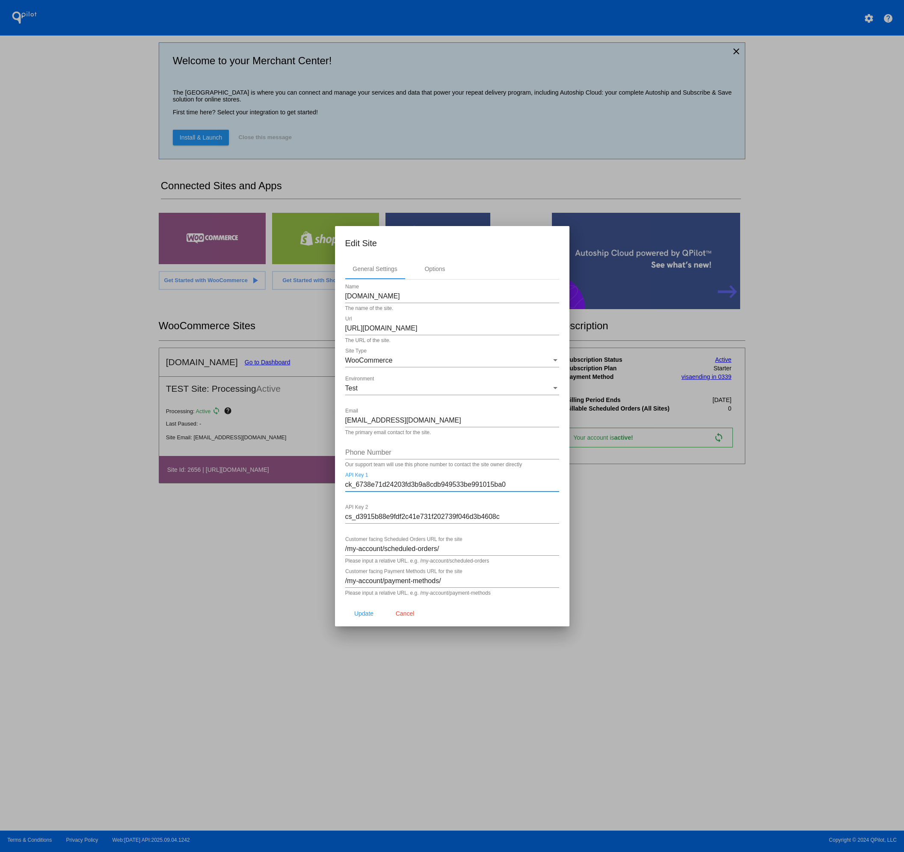
click at [510, 483] on input "ck_6738e71d24203fd3b9a8cdb949533be991015ba0" at bounding box center [452, 485] width 214 height 8
paste input "b0a144b491405de819c197a3309b5549a38fb666"
type input "ck_b0a144b491405de819c197a3309b5549a38fb666"
click at [512, 516] on input "cs_d3915b88e9fdf2c41e731f202739f046d3b4608c" at bounding box center [452, 517] width 214 height 8
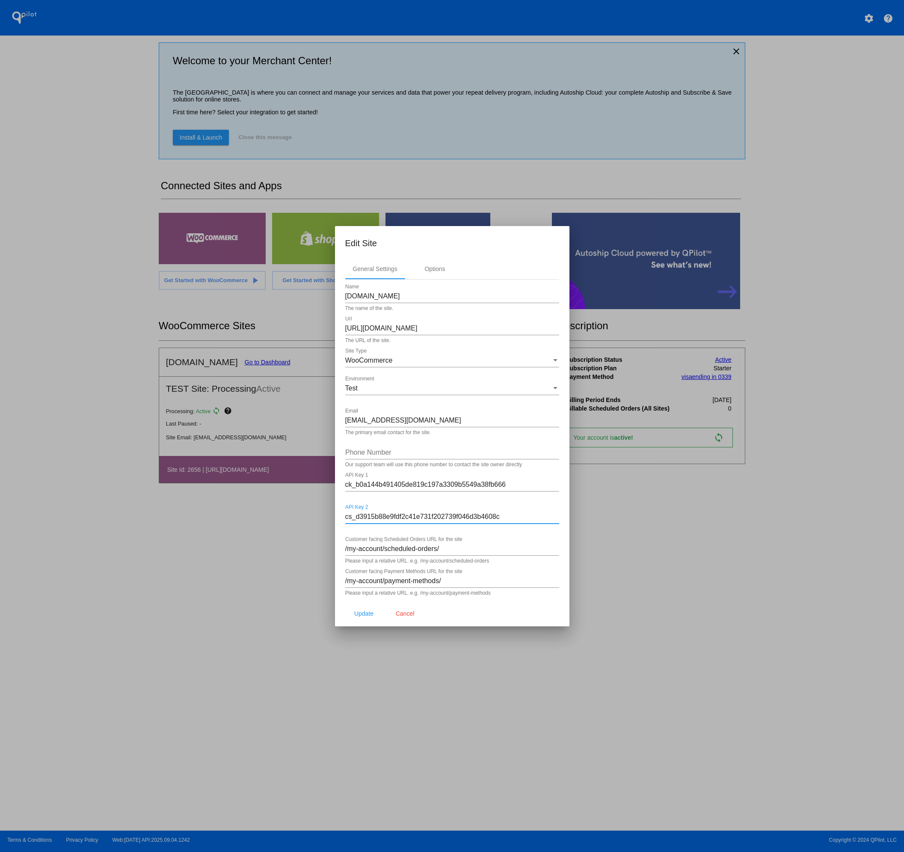
paste input "1aaa060cab739c2041f7576c482cde5ca2f568dd"
type input "cs_1aaa060cab739c2041f7576c482cde5ca2f568dd"
click at [372, 615] on span "Update" at bounding box center [363, 613] width 19 height 7
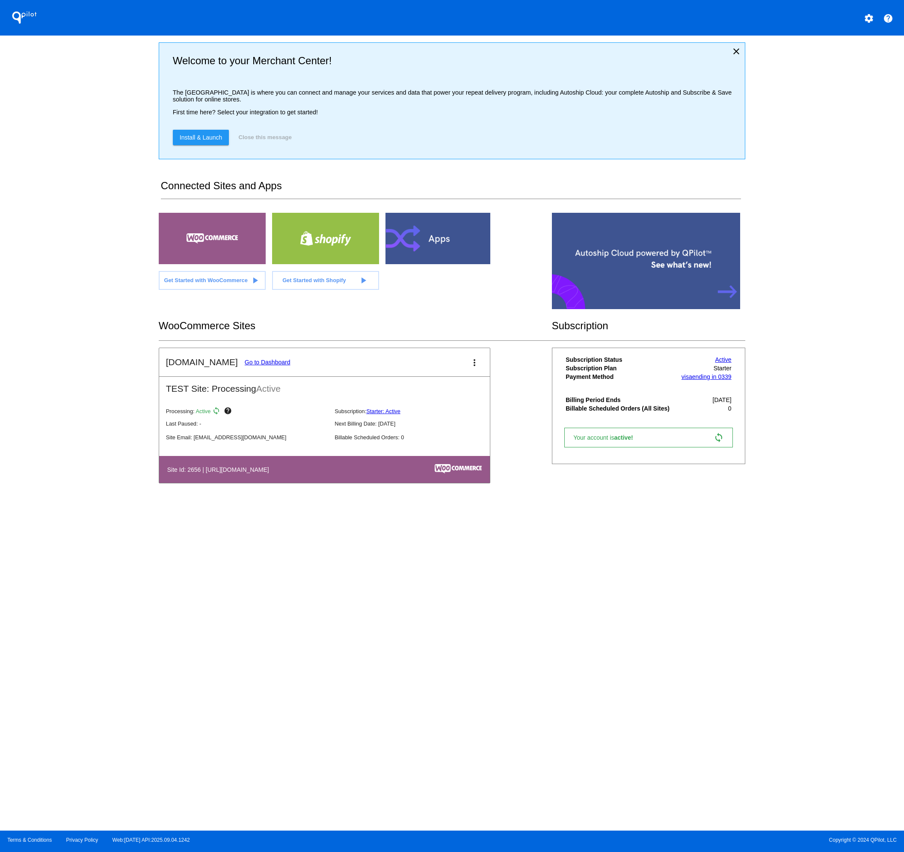
click at [473, 366] on mat-icon "more_vert" at bounding box center [474, 362] width 10 height 10
click at [452, 389] on link "edit edit" at bounding box center [444, 390] width 80 height 21
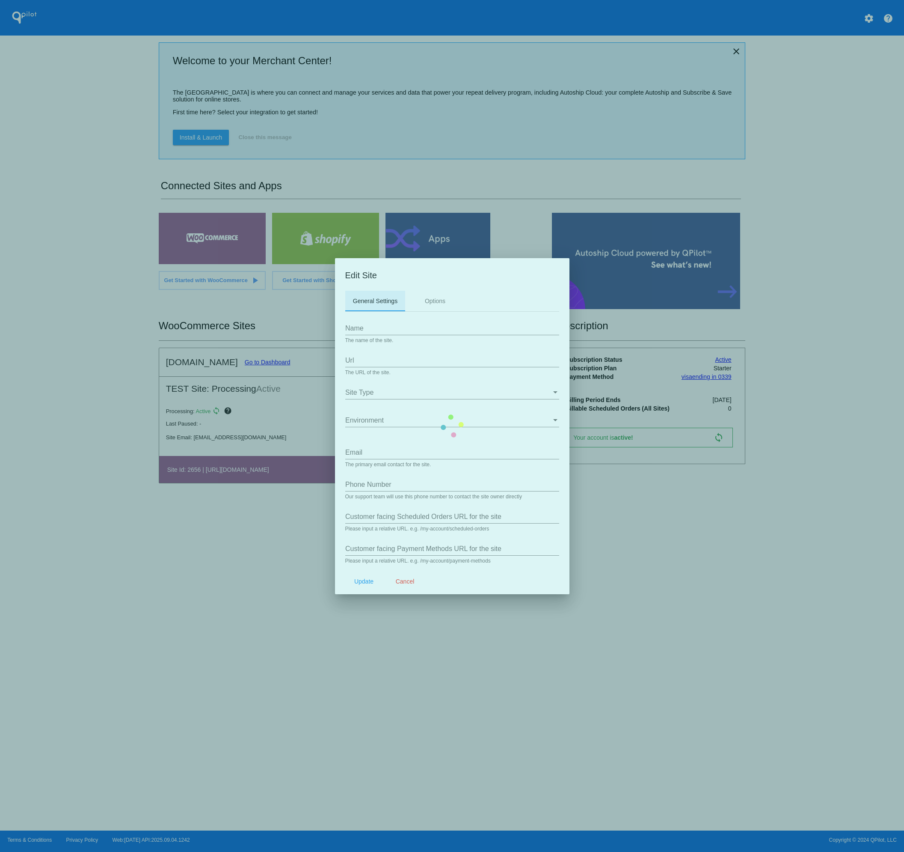
type input "[DOMAIN_NAME]"
type input "[URL][DOMAIN_NAME]"
type input "[EMAIL_ADDRESS][DOMAIN_NAME]"
type input "/my-account/scheduled-orders/"
type input "/my-account/payment-methods/"
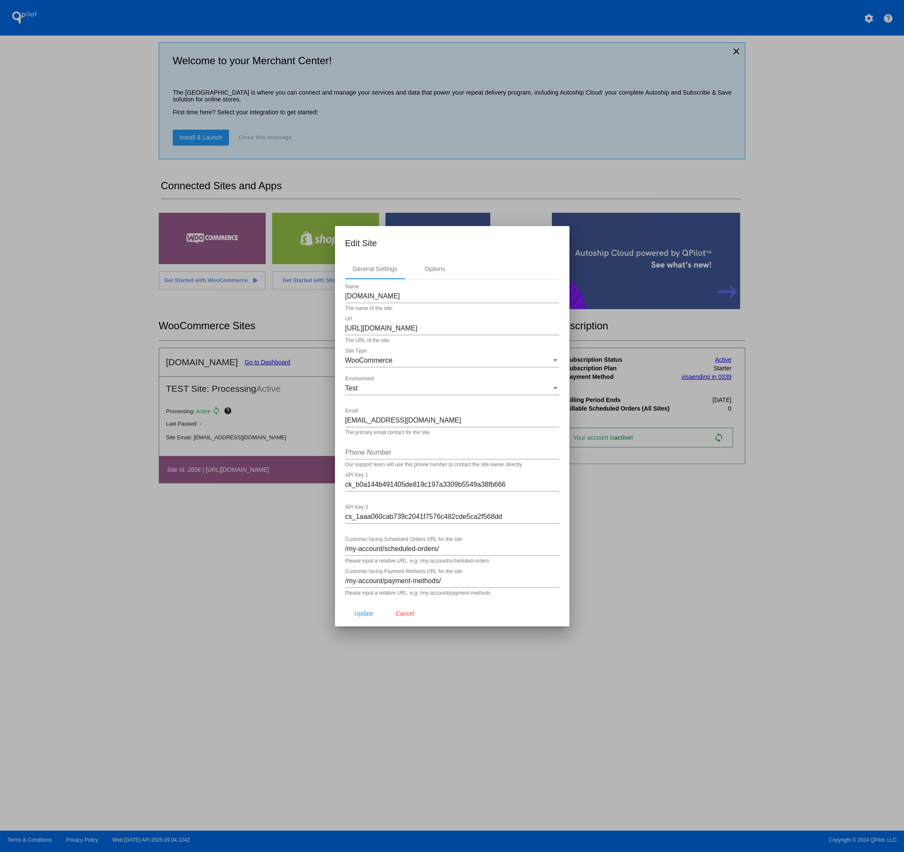
click at [289, 323] on div at bounding box center [452, 426] width 904 height 852
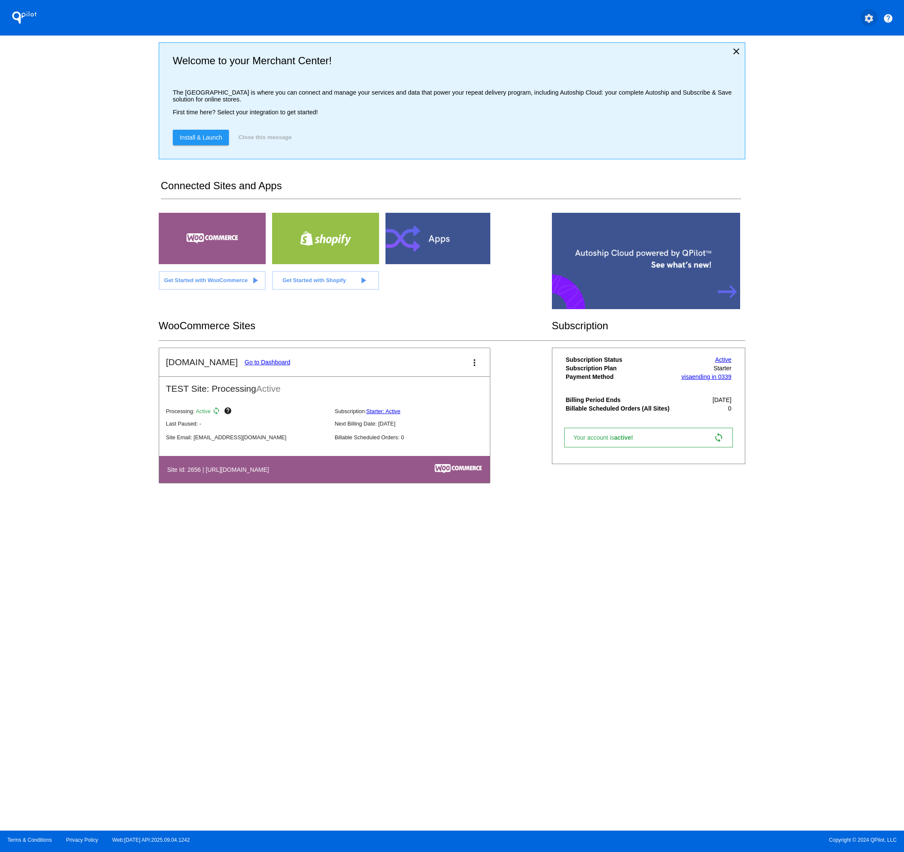
click at [861, 16] on button "settings" at bounding box center [869, 17] width 17 height 17
click at [850, 21] on span "My Account" at bounding box center [840, 22] width 36 height 7
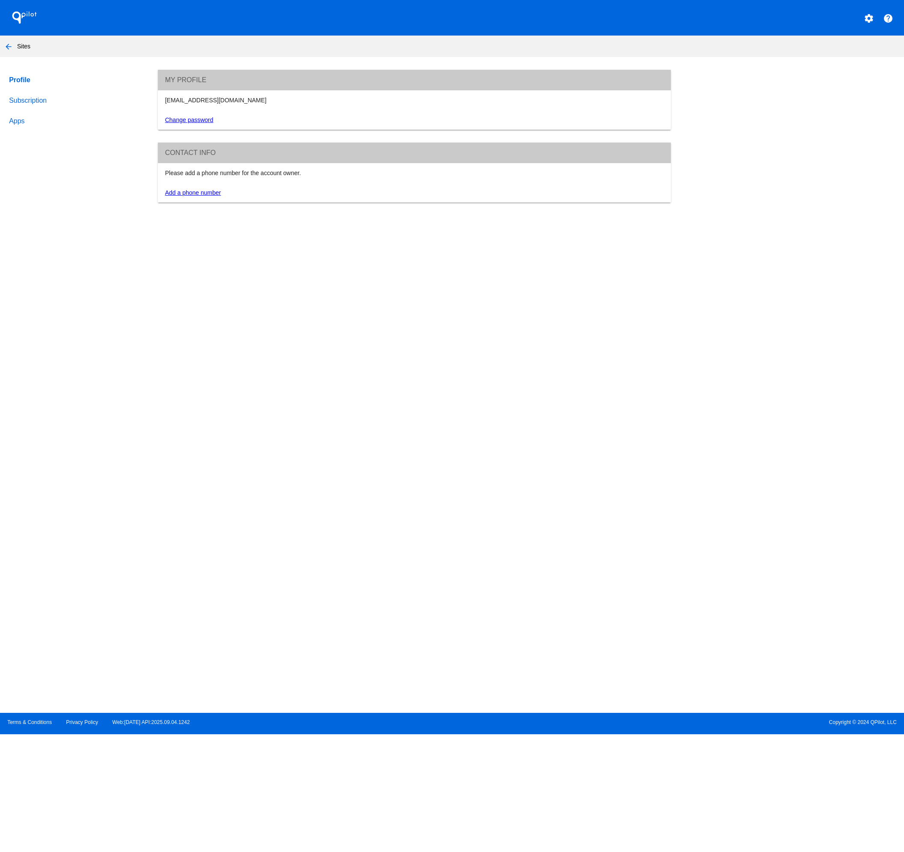
click at [24, 119] on link "Apps" at bounding box center [75, 121] width 136 height 21
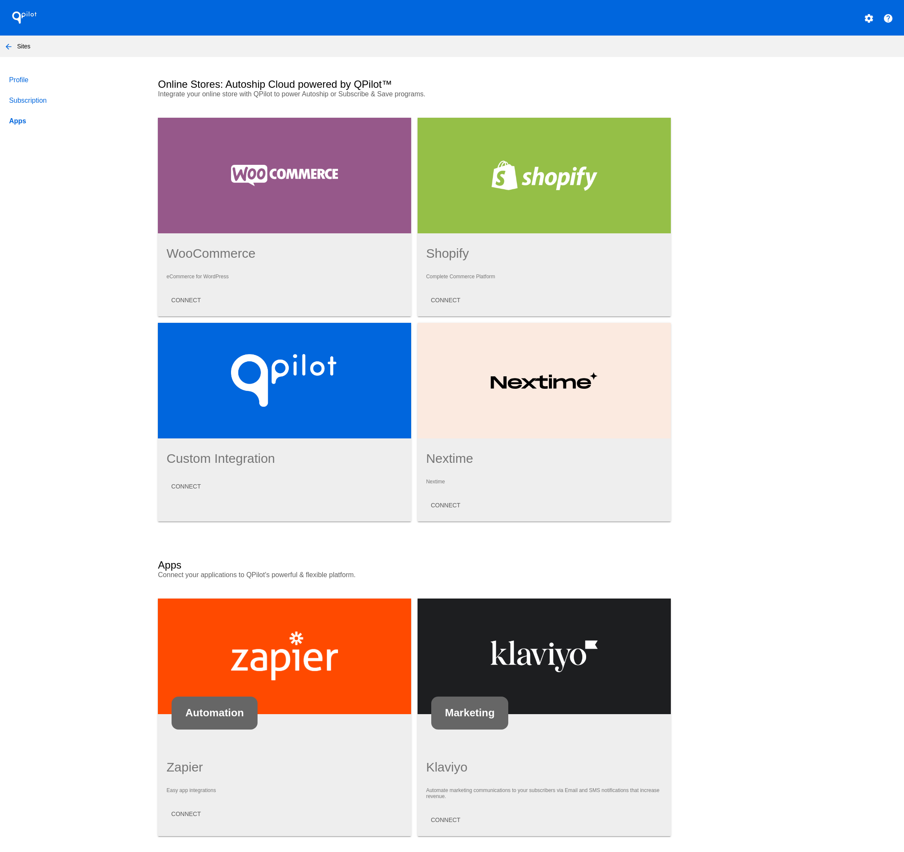
click at [25, 122] on link "Apps" at bounding box center [75, 121] width 136 height 21
click at [190, 302] on span "CONNECT" at bounding box center [186, 300] width 30 height 7
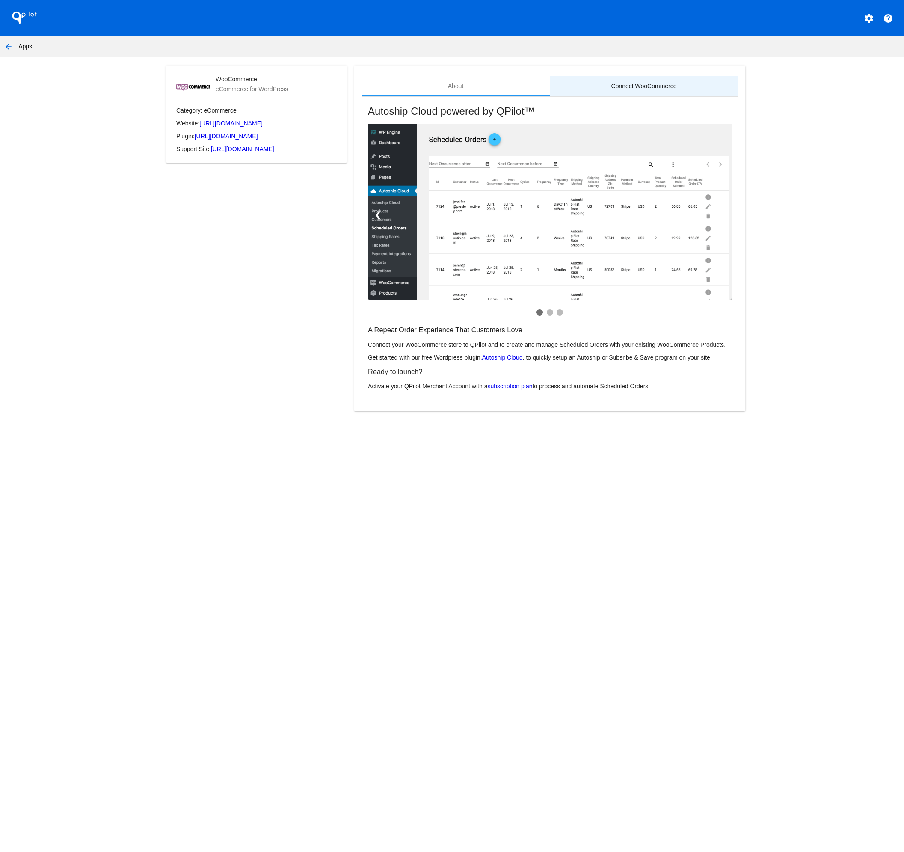
click at [639, 90] on div "Connect WooCommerce" at bounding box center [644, 86] width 188 height 21
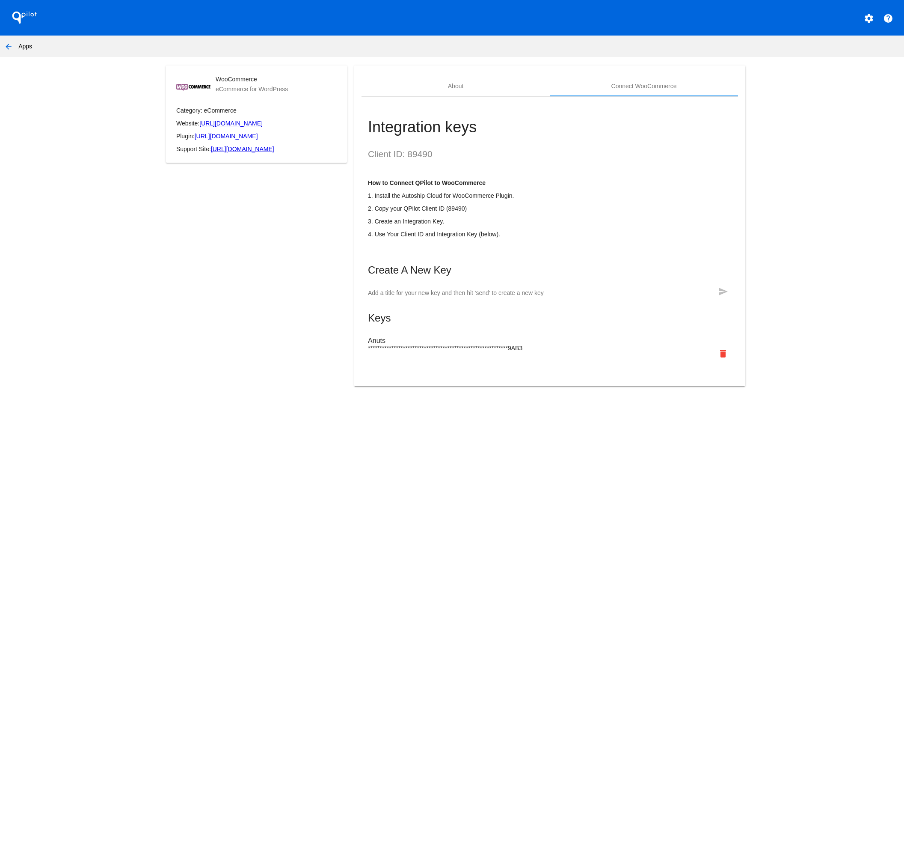
click at [469, 345] on h3 "Anuts" at bounding box center [550, 341] width 364 height 8
drag, startPoint x: 471, startPoint y: 349, endPoint x: 509, endPoint y: 350, distance: 38.1
click at [471, 349] on span "**********" at bounding box center [445, 348] width 154 height 7
click at [510, 350] on p "**********" at bounding box center [550, 353] width 364 height 17
drag, startPoint x: 490, startPoint y: 350, endPoint x: 496, endPoint y: 350, distance: 5.2
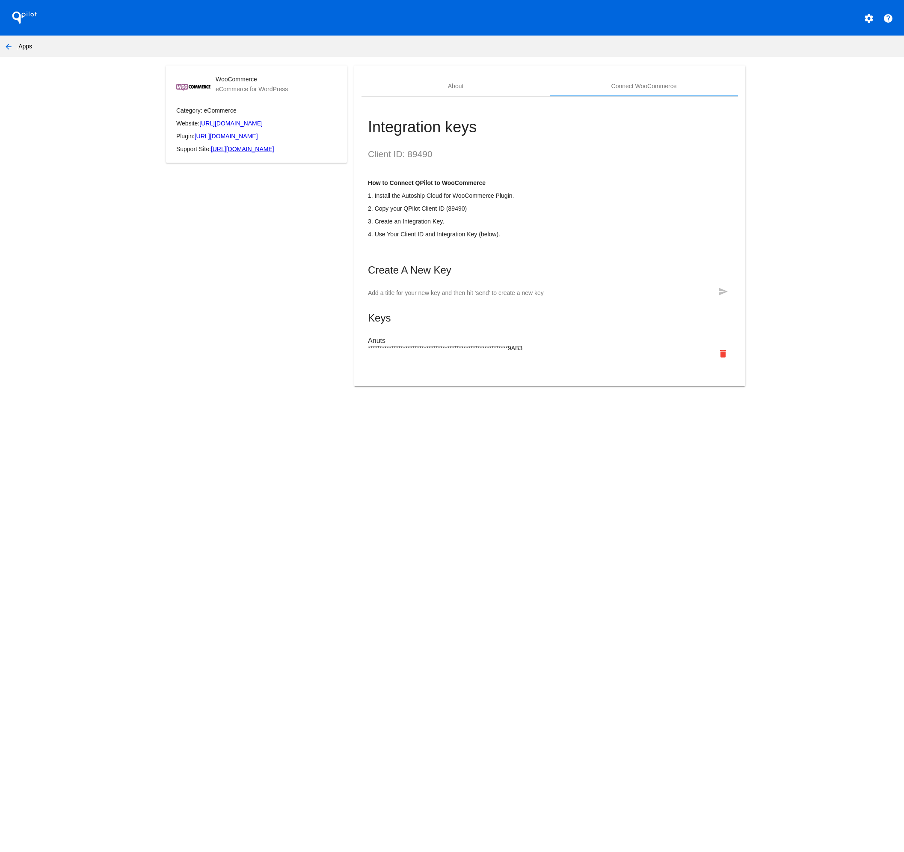
click at [490, 350] on span "**********" at bounding box center [445, 348] width 154 height 7
click at [502, 350] on span "**********" at bounding box center [445, 348] width 154 height 7
click at [525, 294] on input "Add a title for your new key and then hit 'send' to create a new key" at bounding box center [539, 293] width 343 height 7
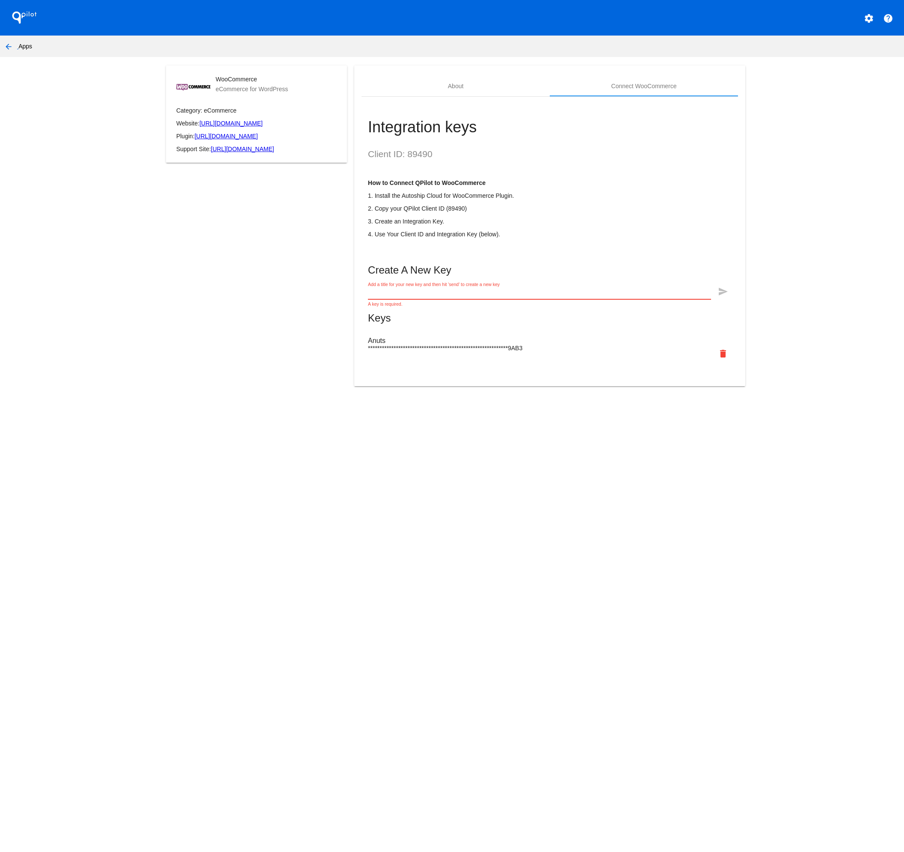
click at [413, 294] on input "Add a title for your new key and then hit 'send' to create a new key" at bounding box center [539, 293] width 343 height 7
type input "Anuts"
click at [723, 294] on mat-icon "send" at bounding box center [723, 291] width 10 height 10
click at [707, 357] on mat-icon "file_copy" at bounding box center [706, 353] width 10 height 10
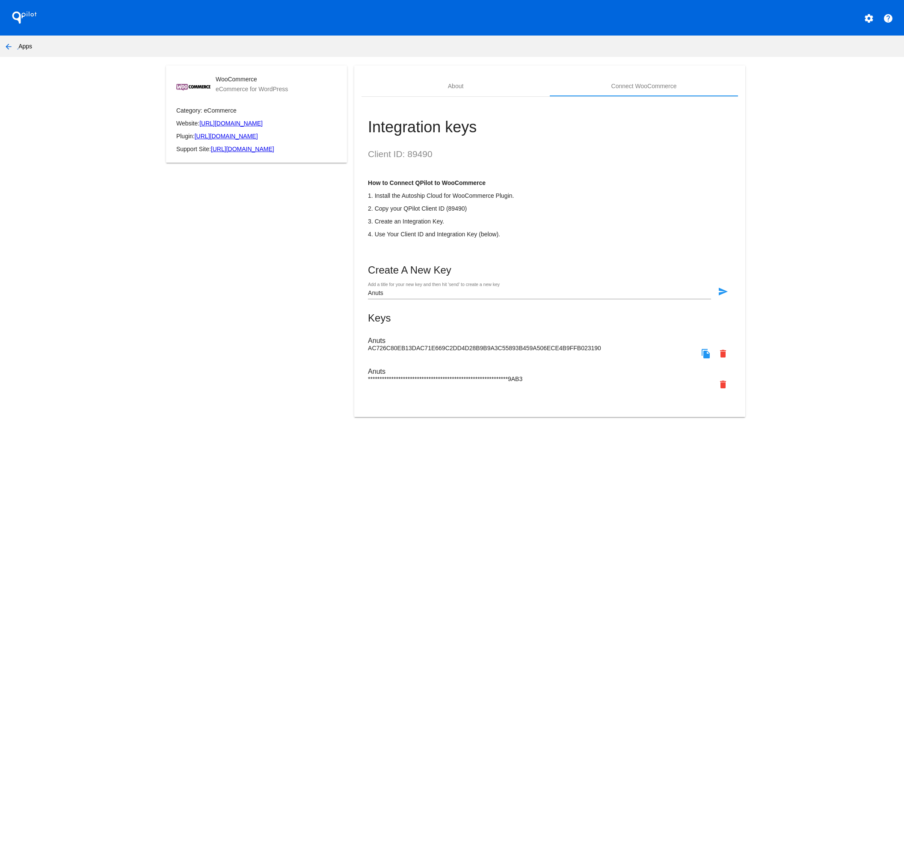
click at [425, 159] on h2 "Client ID: 89490" at bounding box center [550, 154] width 364 height 10
click at [424, 155] on h2 "Client ID: 89490" at bounding box center [550, 154] width 364 height 10
copy h2 "89490"
click at [14, 48] on button "arrow_back" at bounding box center [8, 46] width 17 height 17
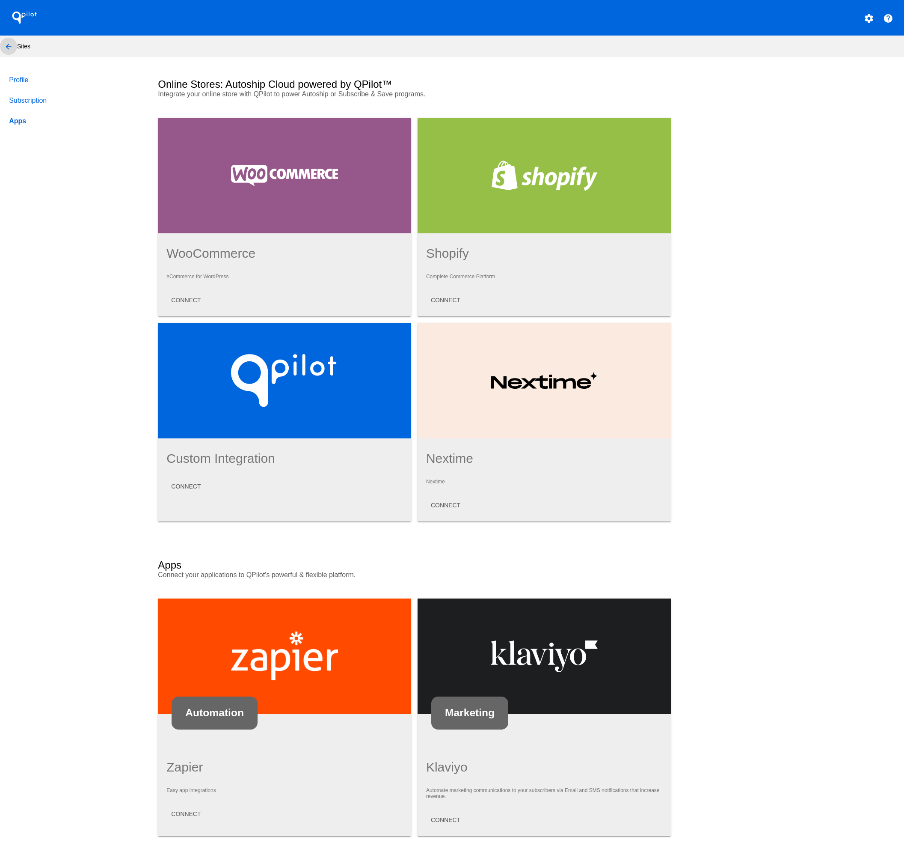
click at [6, 42] on mat-icon "arrow_back" at bounding box center [8, 47] width 10 height 10
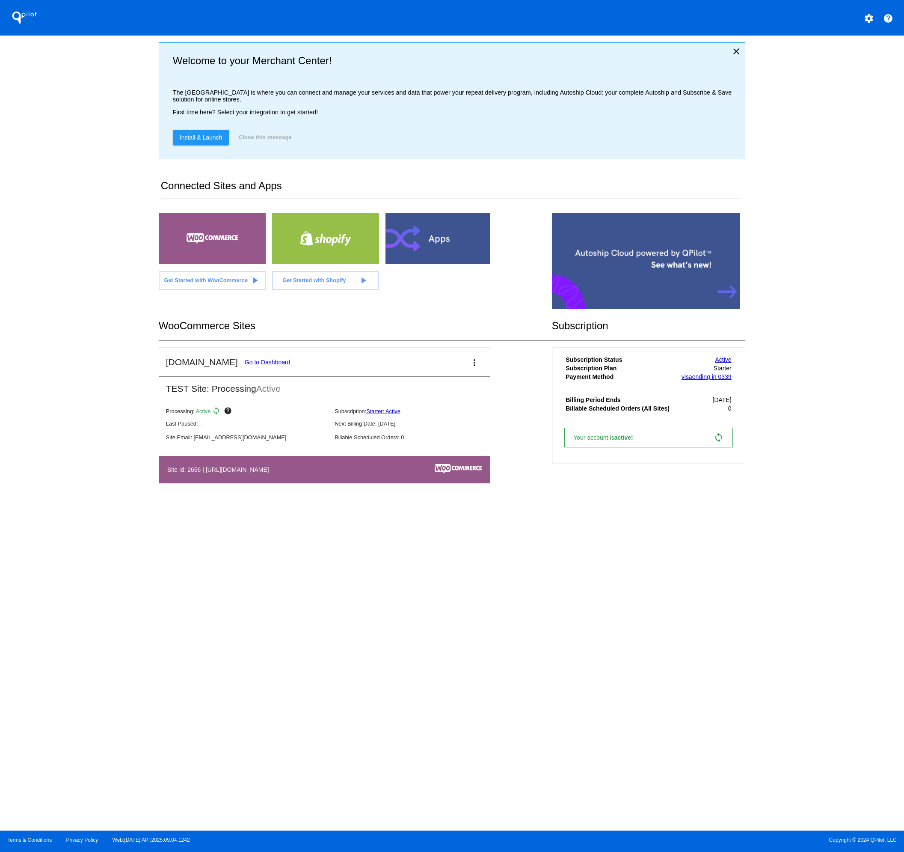
click at [475, 367] on mat-icon "more_vert" at bounding box center [474, 362] width 10 height 10
click at [509, 353] on div at bounding box center [452, 426] width 904 height 852
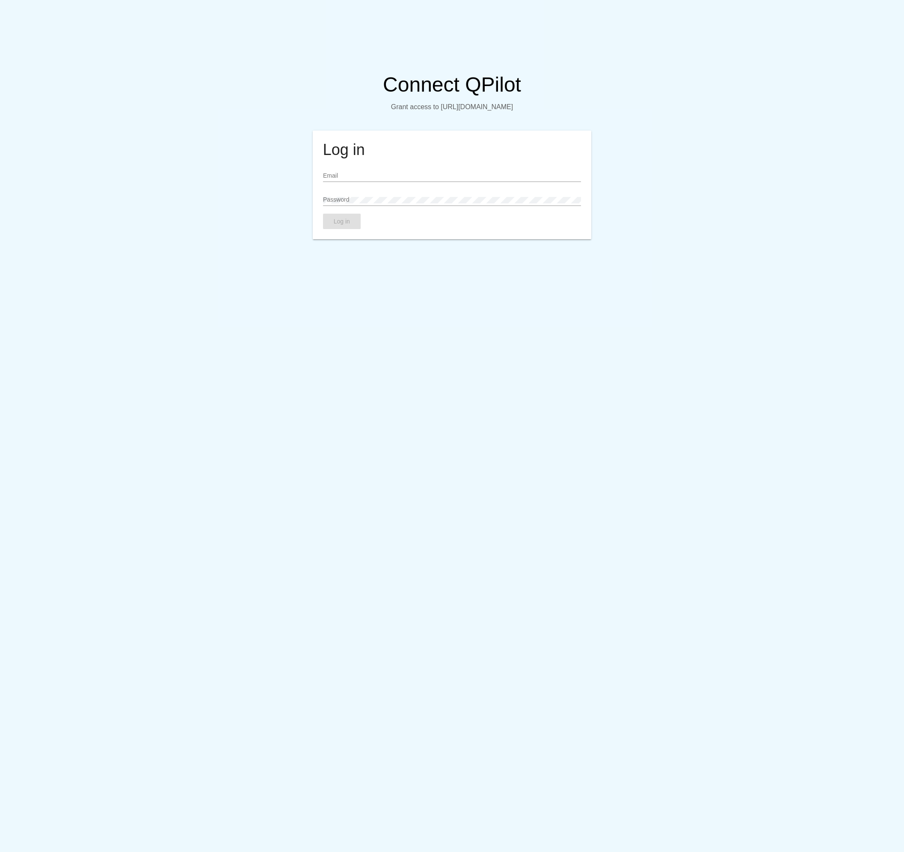
type input "[EMAIL_ADDRESS][DOMAIN_NAME]"
click at [347, 225] on span "Log in" at bounding box center [342, 221] width 16 height 7
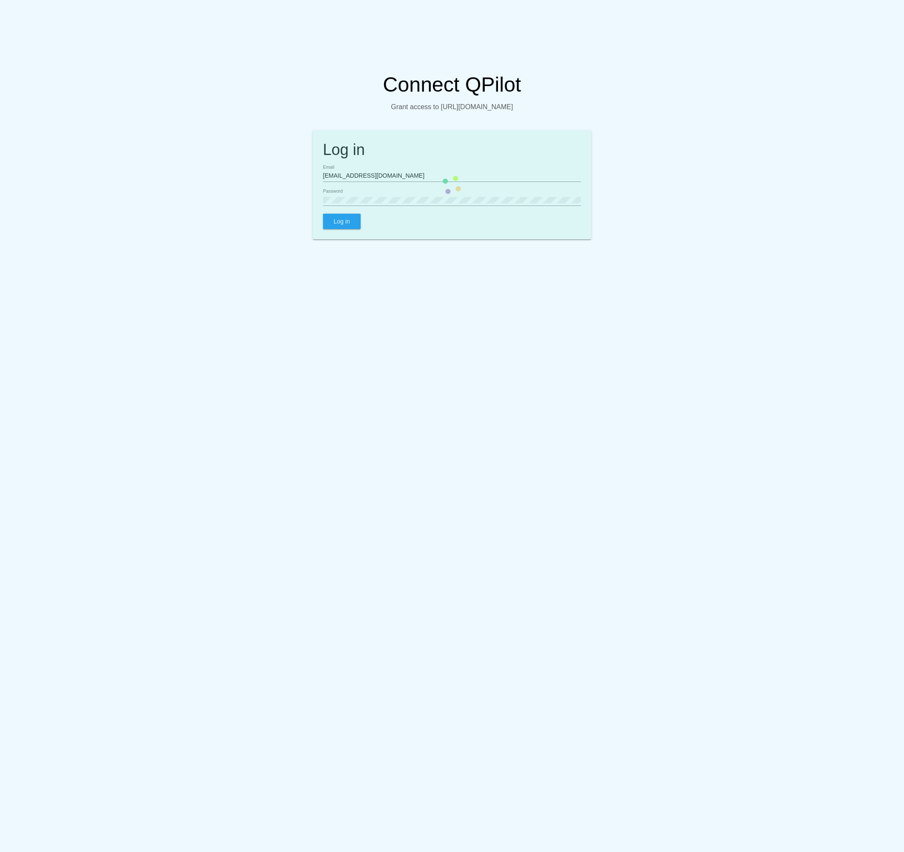
click at [347, 232] on mat-card "Log in hsinar@synarcon.com Email Password Log in" at bounding box center [452, 185] width 279 height 109
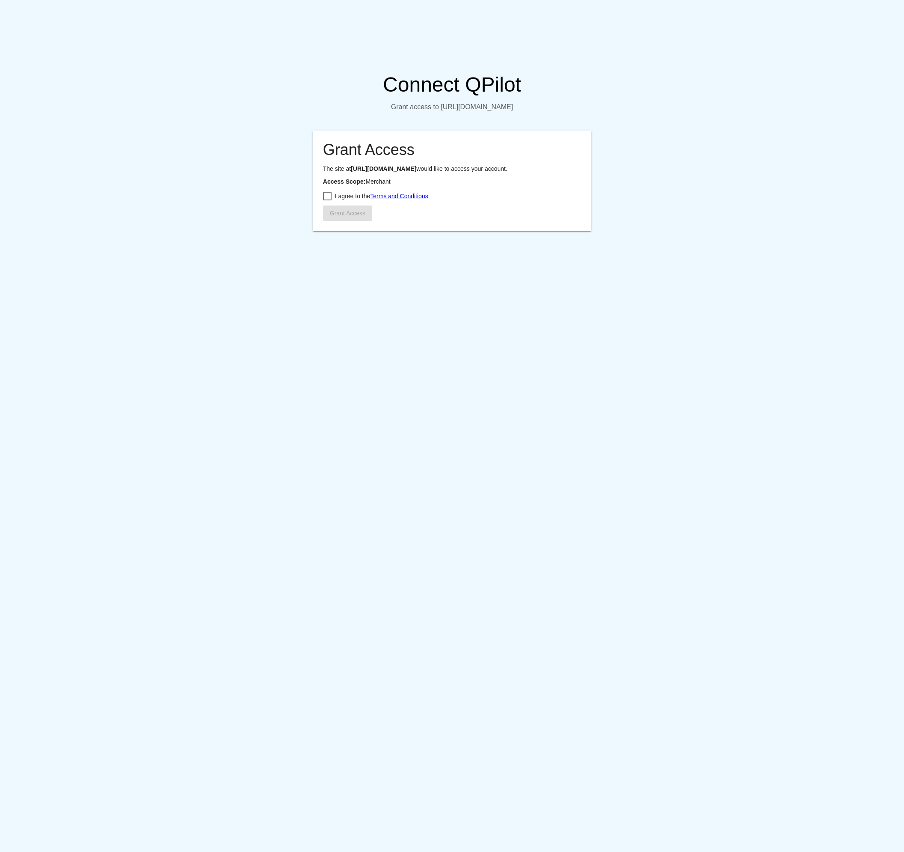
click at [327, 200] on div at bounding box center [327, 196] width 9 height 9
click at [327, 201] on input "I agree to the Terms and Conditions" at bounding box center [327, 200] width 0 height 0
checkbox input "true"
click at [339, 217] on span "Grant Access" at bounding box center [348, 213] width 36 height 7
